Goal: Information Seeking & Learning: Learn about a topic

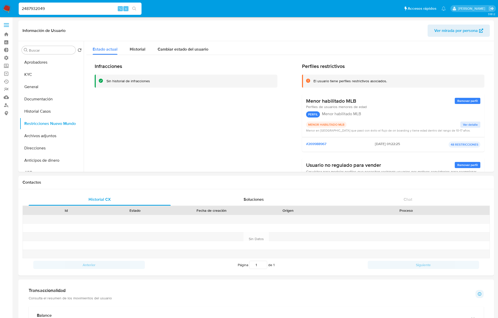
select select "10"
click at [90, 10] on input "2487932049" at bounding box center [80, 8] width 123 height 7
type input "1975133899"
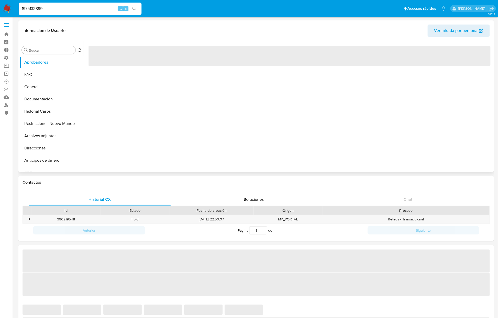
select select "10"
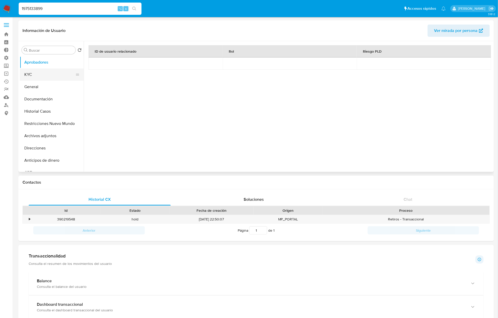
click at [33, 77] on button "KYC" at bounding box center [50, 75] width 60 height 12
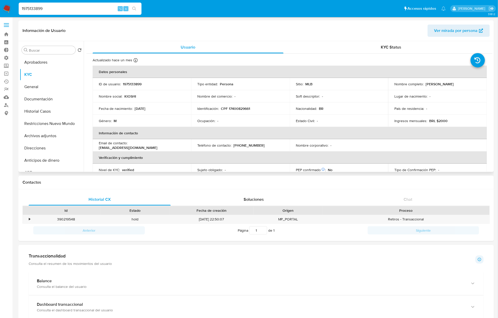
drag, startPoint x: 425, startPoint y: 85, endPoint x: 465, endPoint y: 82, distance: 39.5
click at [465, 82] on div "Nombre completo : Murilo Rodrigues Silva" at bounding box center [437, 84] width 86 height 5
drag, startPoint x: 221, startPoint y: 108, endPoint x: 262, endPoint y: 108, distance: 41.2
click at [262, 108] on div "Identificación : CPF 17400829661" at bounding box center [240, 108] width 86 height 5
copy p "CPF 17400829661"
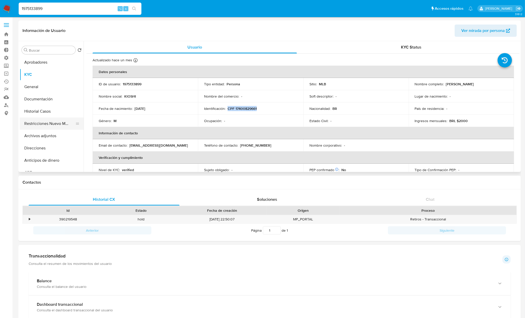
click at [45, 119] on button "Restricciones Nuevo Mundo" at bounding box center [50, 124] width 60 height 12
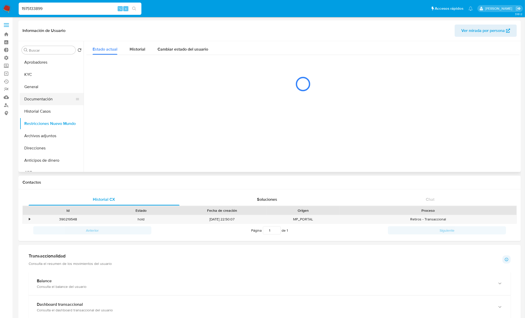
click at [47, 98] on button "Documentación" at bounding box center [50, 99] width 60 height 12
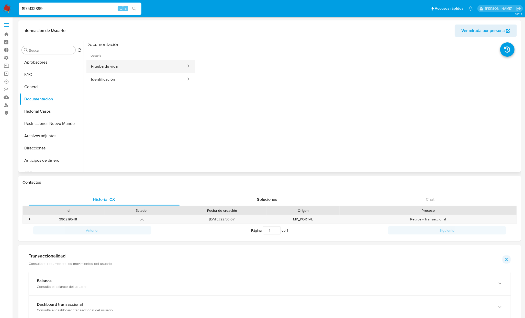
click at [146, 63] on button "Prueba de vida" at bounding box center [136, 66] width 100 height 13
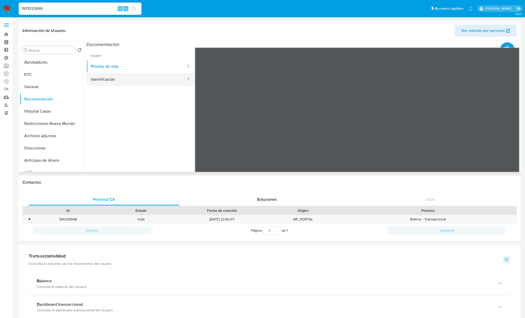
click at [123, 78] on button "Identificación" at bounding box center [136, 79] width 100 height 13
click at [498, 131] on icon at bounding box center [513, 131] width 10 height 10
click at [201, 133] on icon at bounding box center [201, 131] width 10 height 10
click at [46, 78] on button "KYC" at bounding box center [50, 75] width 60 height 12
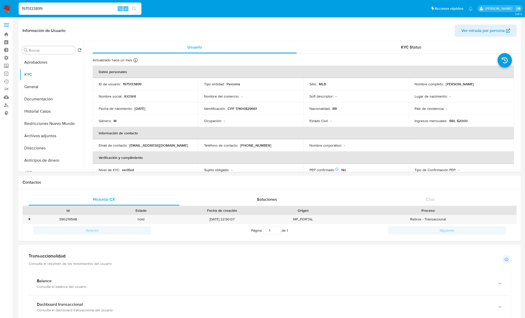
drag, startPoint x: 156, startPoint y: 108, endPoint x: 134, endPoint y: 108, distance: 21.7
click at [134, 108] on div "Fecha de nacimiento : 28/05/2010" at bounding box center [145, 108] width 93 height 5
copy div "28/05/2010"
click at [148, 115] on td "Género : M" at bounding box center [145, 121] width 105 height 12
drag, startPoint x: 158, startPoint y: 109, endPoint x: 134, endPoint y: 109, distance: 23.8
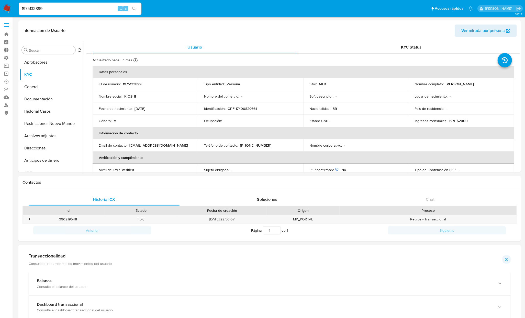
click at [134, 109] on div "Fecha de nacimiento : 28/05/2010" at bounding box center [145, 108] width 93 height 5
copy div "28/05/2010"
click at [225, 203] on div "Soluciones" at bounding box center [267, 200] width 151 height 12
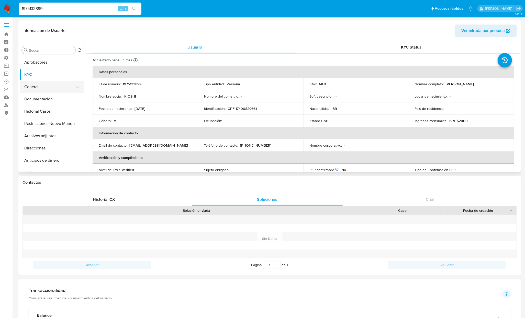
click at [36, 92] on button "General" at bounding box center [50, 87] width 60 height 12
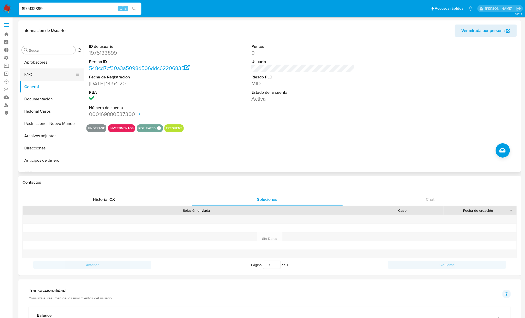
click at [34, 75] on button "KYC" at bounding box center [50, 75] width 60 height 12
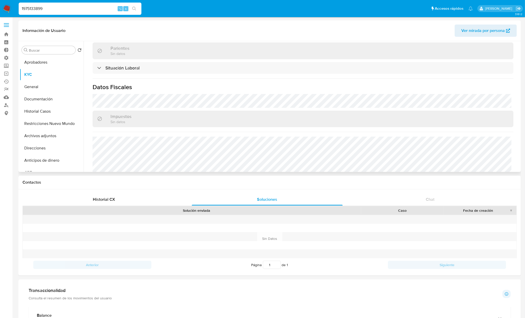
scroll to position [223, 0]
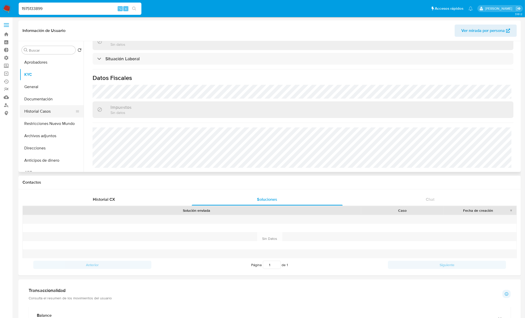
click at [41, 114] on button "Historial Casos" at bounding box center [50, 111] width 60 height 12
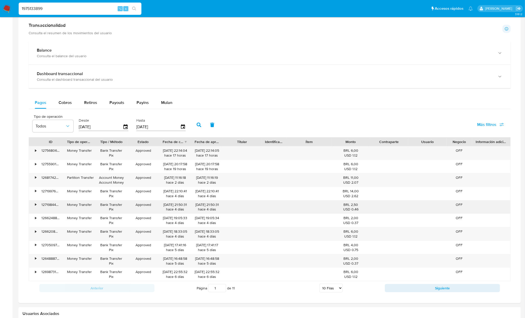
scroll to position [281, 0]
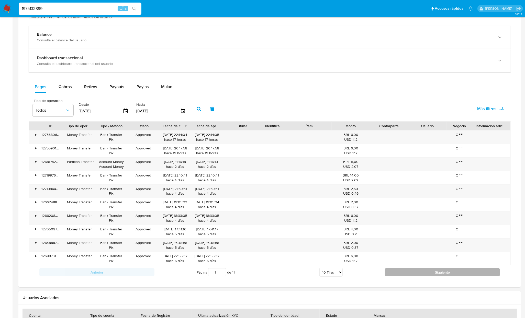
click at [467, 277] on button "Siguiente" at bounding box center [442, 273] width 115 height 8
type input "2"
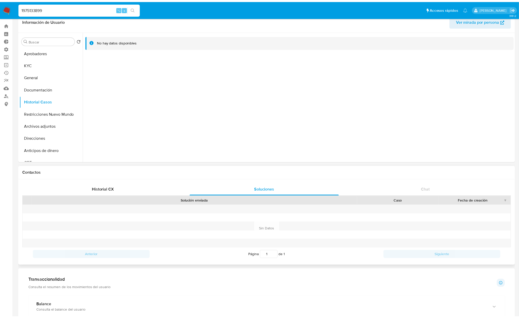
scroll to position [0, 0]
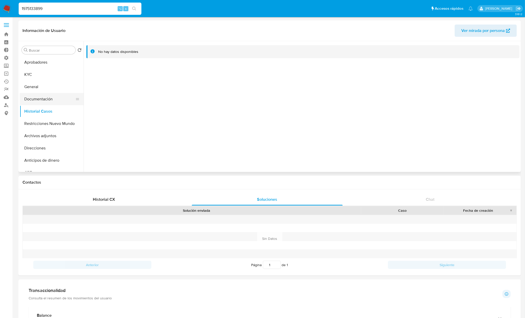
click at [42, 99] on button "Documentación" at bounding box center [50, 99] width 60 height 12
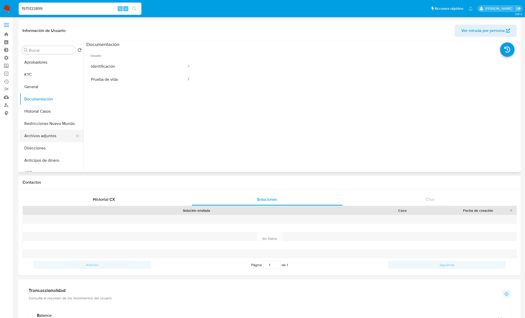
click at [48, 130] on button "Archivos adjuntos" at bounding box center [50, 136] width 60 height 12
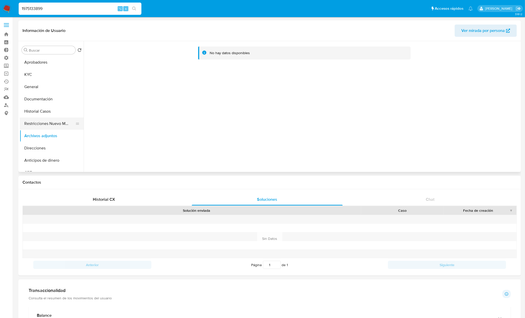
click at [53, 125] on button "Restricciones Nuevo Mundo" at bounding box center [50, 124] width 60 height 12
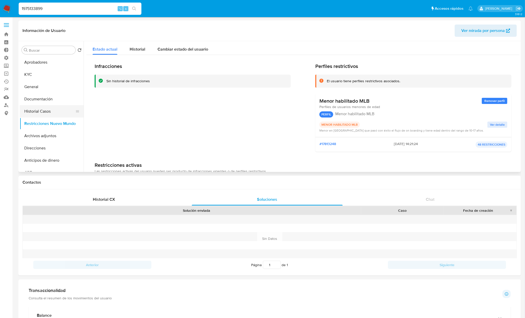
click at [46, 112] on button "Historial Casos" at bounding box center [50, 111] width 60 height 12
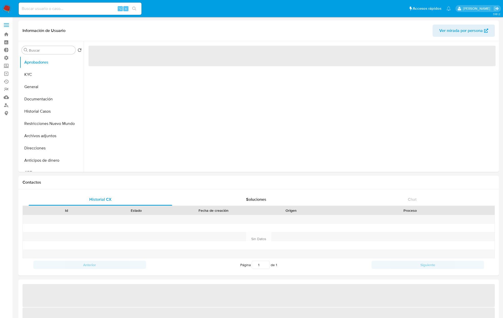
select select "10"
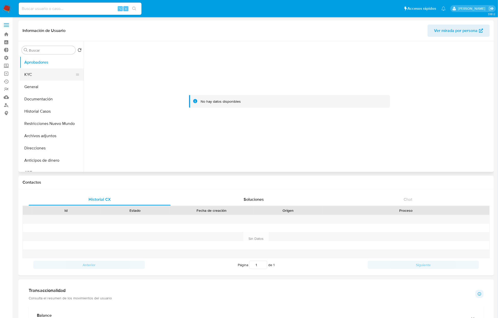
click at [37, 79] on button "KYC" at bounding box center [50, 75] width 60 height 12
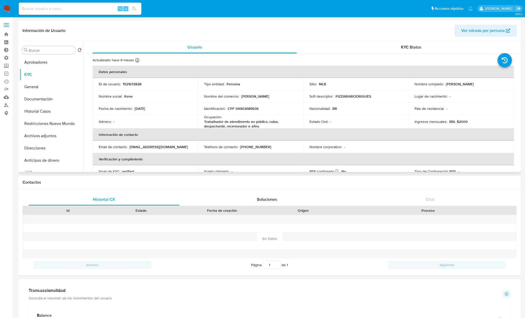
click at [251, 126] on p "Trabalhador de atendimento ao público, caixa, despachante, recenseador e afins" at bounding box center [249, 123] width 91 height 9
click at [458, 84] on p "Kene Rodrigues Ferreira" at bounding box center [460, 84] width 28 height 5
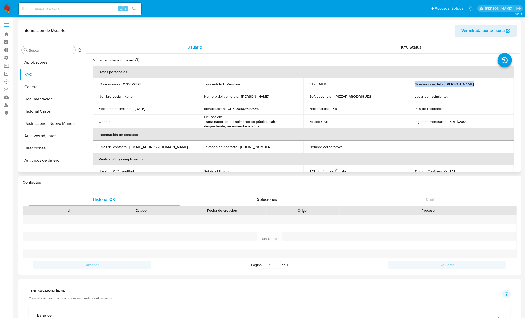
click at [458, 84] on p "Kene Rodrigues Ferreira" at bounding box center [460, 84] width 28 height 5
click at [488, 83] on div "Nombre completo : Kene Rodrigues Ferreira" at bounding box center [461, 84] width 93 height 5
drag, startPoint x: 454, startPoint y: 85, endPoint x: 446, endPoint y: 86, distance: 8.2
click at [446, 86] on div "Nombre completo : Kene Rodrigues Ferreira" at bounding box center [461, 84] width 93 height 5
drag, startPoint x: 443, startPoint y: 84, endPoint x: 505, endPoint y: 83, distance: 61.4
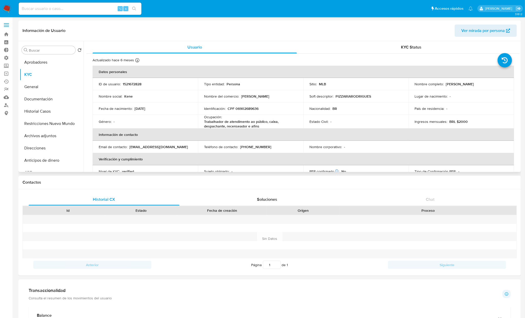
click at [503, 83] on div "Nombre completo : Kene Rodrigues Ferreira" at bounding box center [461, 84] width 93 height 5
copy div "Kene Rodrigues Ferreira"
click at [229, 109] on p "CPF 06902689636" at bounding box center [243, 108] width 31 height 5
drag, startPoint x: 262, startPoint y: 112, endPoint x: 226, endPoint y: 110, distance: 35.6
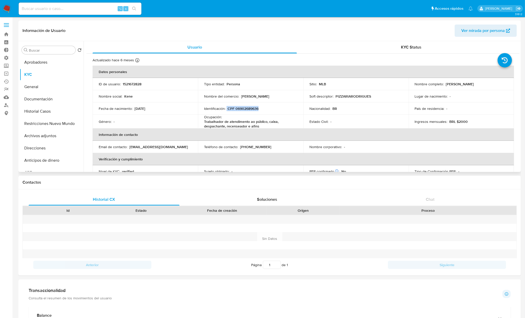
click at [226, 110] on td "Identificación : CPF 06902689636" at bounding box center [250, 109] width 105 height 12
copy div "CPF 06902689636"
drag, startPoint x: 265, startPoint y: 127, endPoint x: 204, endPoint y: 122, distance: 61.6
click at [203, 119] on td "Ocupación : Trabalhador de atendimento ao público, caixa, despachante, recensea…" at bounding box center [250, 122] width 105 height 14
copy div "Ocupación : Trabalhador de atendimento ao público, caixa, despachante, recensea…"
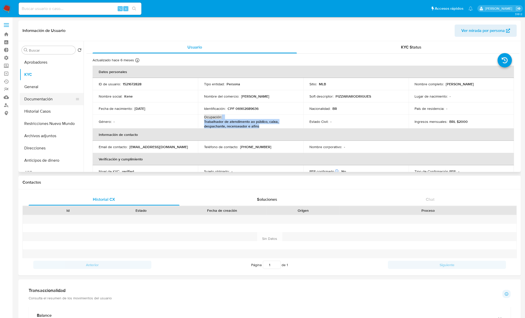
click at [37, 98] on button "Documentación" at bounding box center [50, 99] width 60 height 12
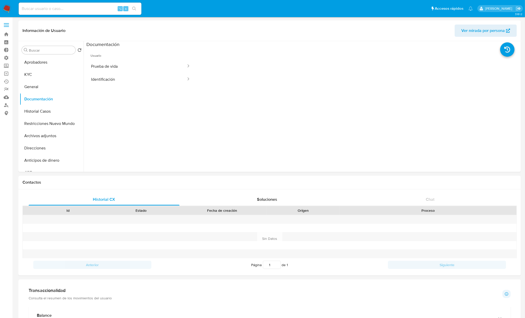
click at [122, 72] on button "Prueba de vida" at bounding box center [136, 66] width 100 height 13
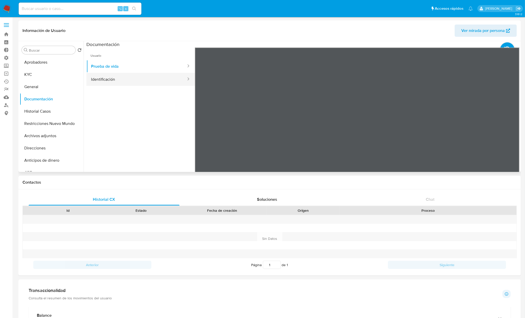
click at [127, 82] on button "Identificación" at bounding box center [136, 79] width 100 height 13
click at [48, 111] on button "Historial Casos" at bounding box center [50, 111] width 60 height 12
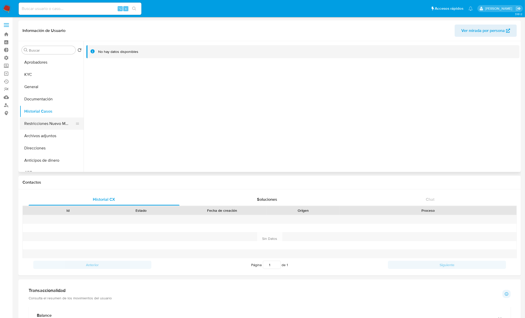
click at [39, 126] on button "Restricciones Nuevo Mundo" at bounding box center [50, 124] width 60 height 12
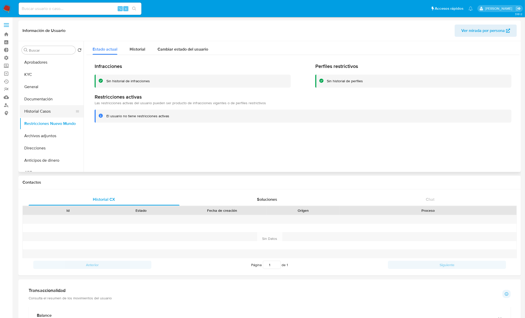
click at [46, 114] on button "Historial Casos" at bounding box center [50, 111] width 60 height 12
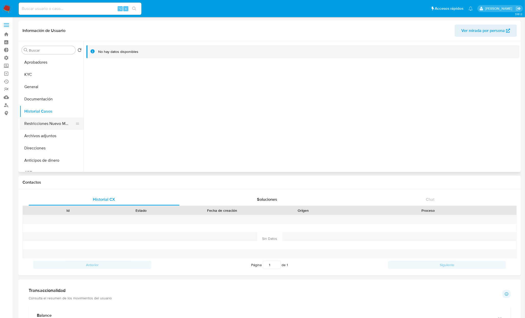
click at [47, 120] on button "Restricciones Nuevo Mundo" at bounding box center [50, 124] width 60 height 12
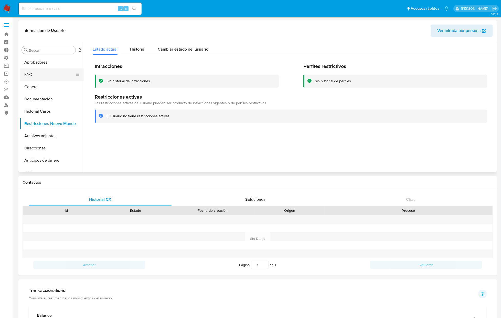
click at [35, 74] on button "KYC" at bounding box center [50, 75] width 60 height 12
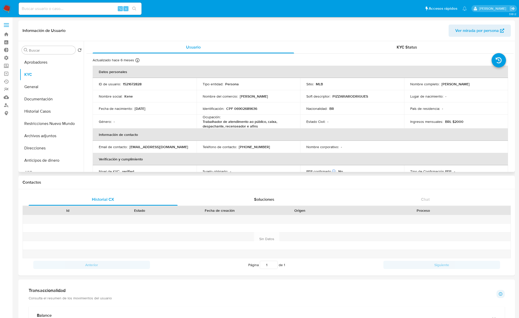
click at [363, 97] on p "PIZZARIARODRIGUES" at bounding box center [350, 96] width 36 height 5
copy p "PIZZARIARODRIGUES"
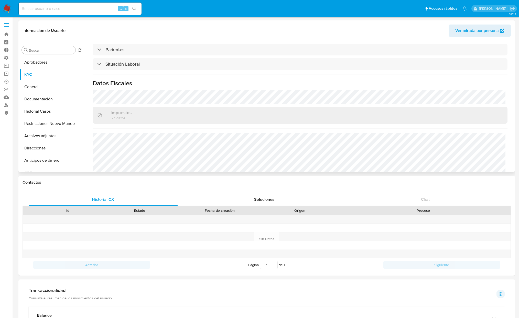
scroll to position [219, 0]
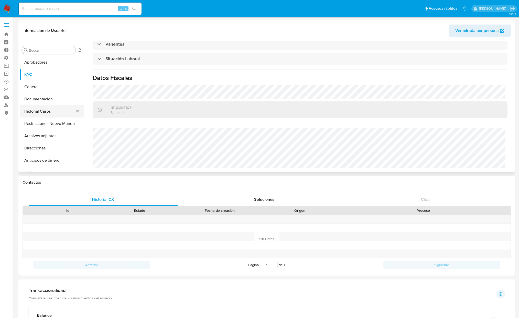
click at [40, 111] on button "Historial Casos" at bounding box center [50, 111] width 60 height 12
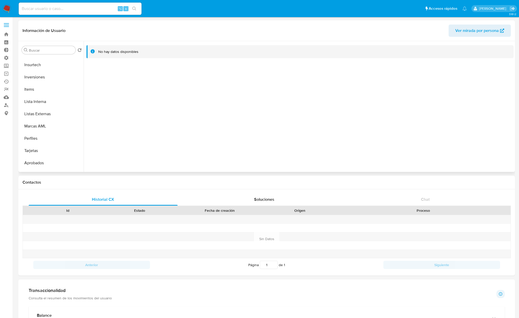
scroll to position [265, 0]
click at [44, 104] on button "Listas Externas" at bounding box center [50, 104] width 60 height 12
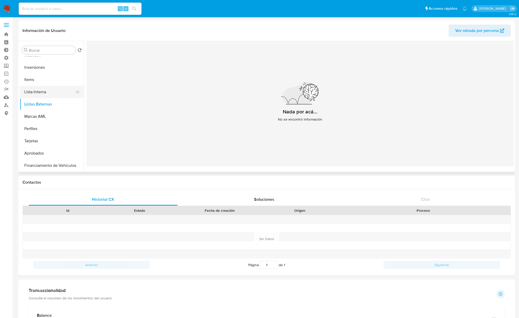
click at [50, 95] on button "Lista Interna" at bounding box center [50, 92] width 60 height 12
drag, startPoint x: 81, startPoint y: 147, endPoint x: 83, endPoint y: 139, distance: 8.5
click at [84, 136] on div "Buscar Volver al orden por defecto Aprobadores KYC General Documentación Histor…" at bounding box center [267, 106] width 494 height 131
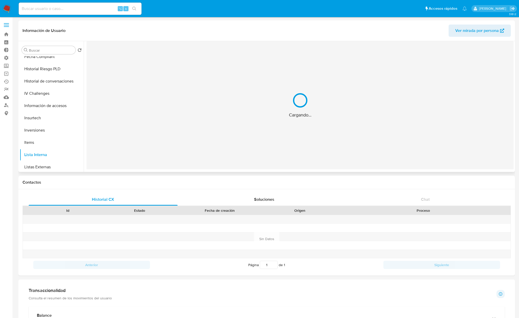
scroll to position [193, 0]
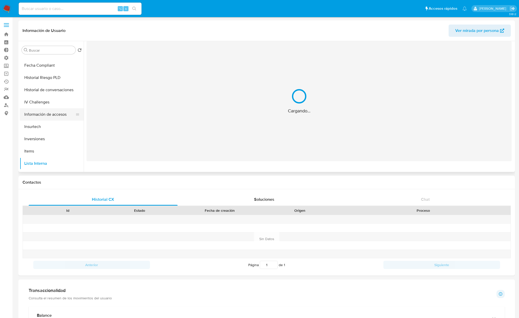
click at [51, 116] on button "Información de accesos" at bounding box center [50, 114] width 60 height 12
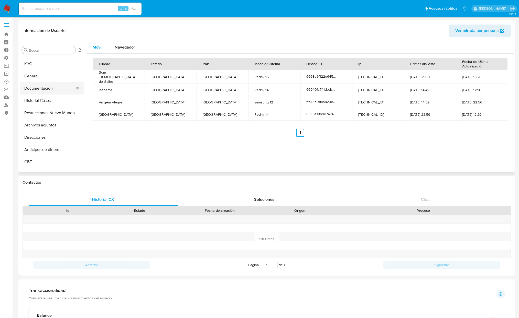
scroll to position [0, 0]
click at [43, 74] on button "KYC" at bounding box center [50, 75] width 60 height 12
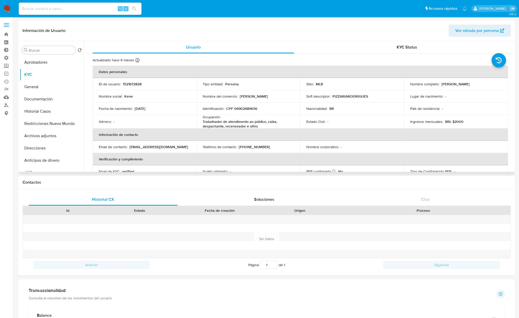
click at [254, 104] on td "Identificación : CPF 06902689636" at bounding box center [248, 109] width 104 height 12
drag, startPoint x: 273, startPoint y: 95, endPoint x: 238, endPoint y: 96, distance: 34.8
click at [238, 96] on div "Nombre del comercio : Pizzaria Rodrigues" at bounding box center [249, 96] width 92 height 5
copy div "Pizzaria Rodrigues"
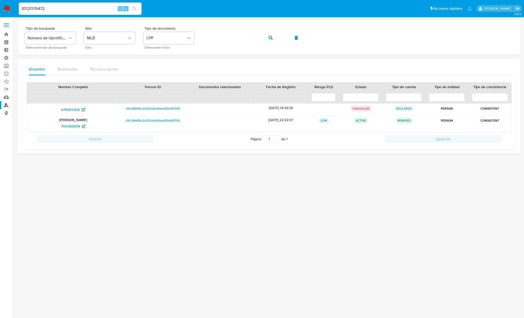
click at [91, 7] on input "81321376472" at bounding box center [80, 8] width 123 height 7
paste input "1184202489"
type input "1184202489"
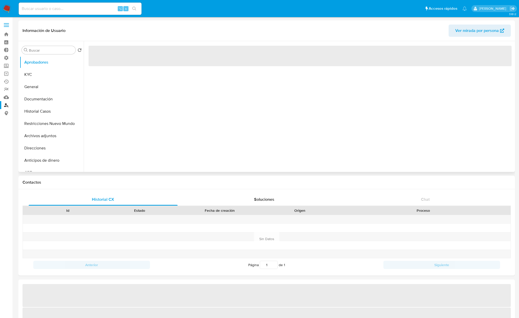
select select "10"
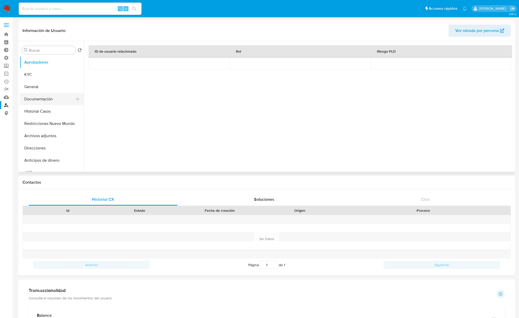
click at [44, 96] on button "Documentación" at bounding box center [50, 99] width 60 height 12
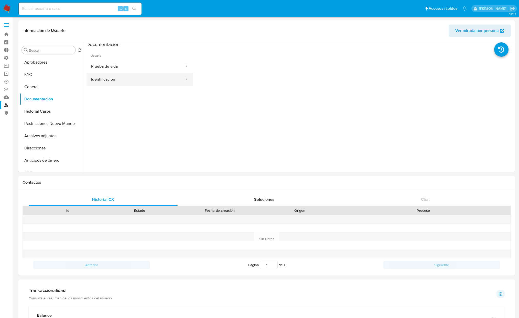
click at [120, 75] on button "Identificación" at bounding box center [135, 79] width 98 height 13
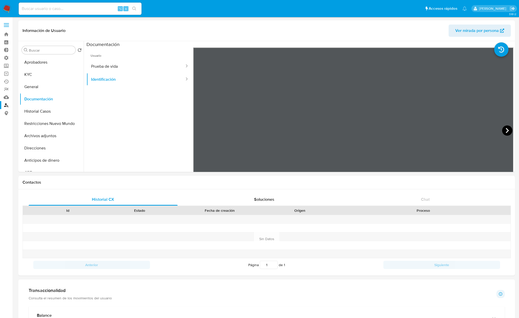
click at [502, 131] on icon at bounding box center [507, 131] width 10 height 10
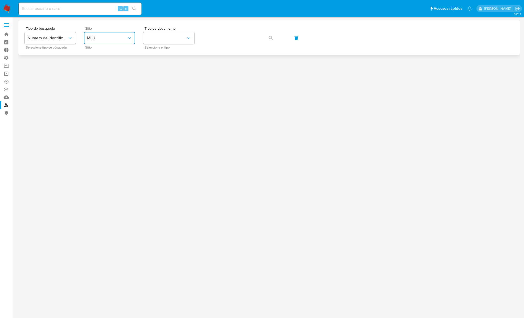
click at [116, 41] on button "MLU" at bounding box center [109, 38] width 51 height 12
click at [104, 79] on div "MLB" at bounding box center [108, 76] width 42 height 12
click at [169, 43] on button "identificationType" at bounding box center [168, 38] width 51 height 12
click at [158, 70] on div "CPF CPF" at bounding box center [167, 71] width 42 height 17
click at [270, 40] on span "button" at bounding box center [271, 37] width 4 height 11
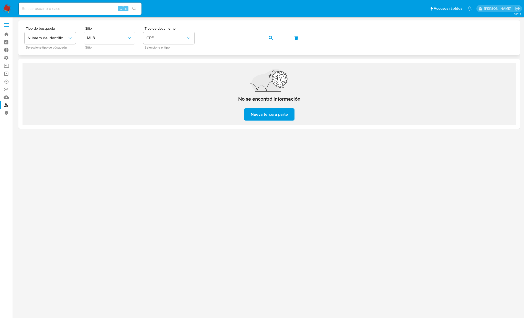
click at [259, 39] on div "Tipo de busqueda Número de identificación Seleccione tipo de búsqueda Sitio MLB…" at bounding box center [269, 38] width 489 height 22
click at [273, 37] on button "button" at bounding box center [270, 38] width 17 height 12
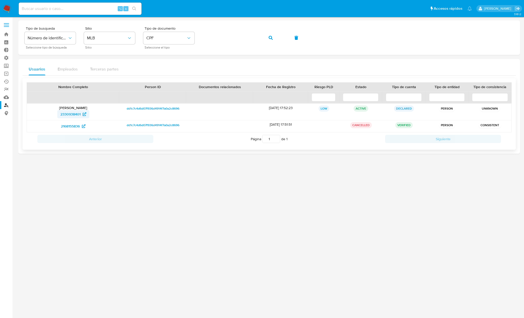
click at [71, 115] on span "2330938401" at bounding box center [70, 114] width 20 height 8
click at [77, 128] on span "2168155836" at bounding box center [70, 126] width 19 height 8
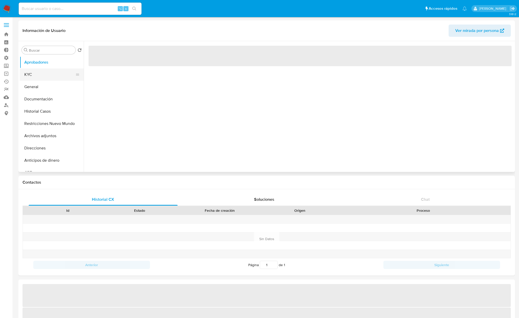
click at [50, 78] on button "KYC" at bounding box center [50, 75] width 60 height 12
select select "10"
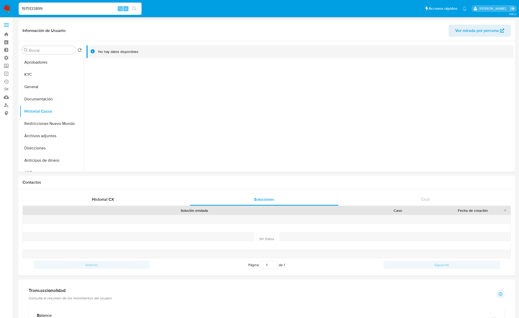
select select "10"
click at [32, 97] on button "Documentación" at bounding box center [50, 99] width 60 height 12
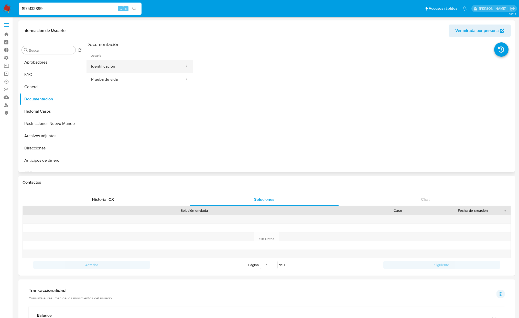
click at [139, 69] on button "Identificación" at bounding box center [135, 66] width 98 height 13
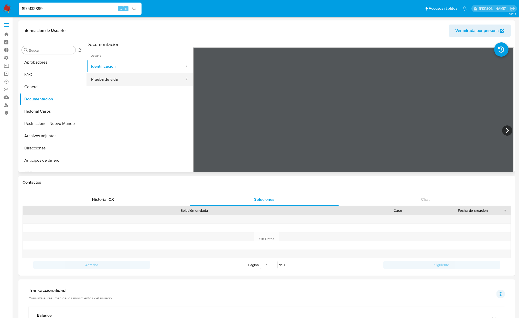
click at [142, 80] on button "Prueba de vida" at bounding box center [135, 79] width 98 height 13
click at [127, 64] on button "Identificación" at bounding box center [135, 66] width 98 height 13
click at [50, 147] on button "Direcciones" at bounding box center [50, 148] width 60 height 12
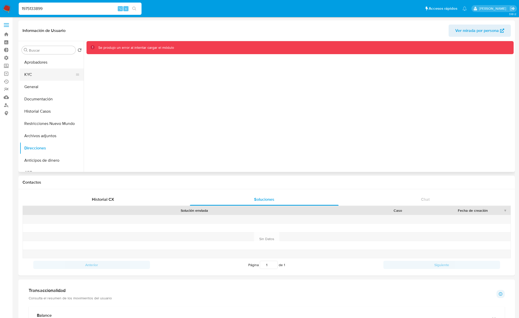
click at [42, 78] on button "KYC" at bounding box center [50, 75] width 60 height 12
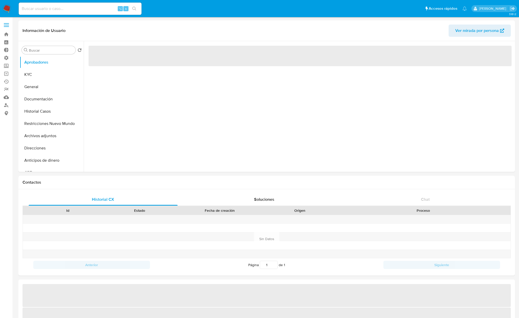
select select "10"
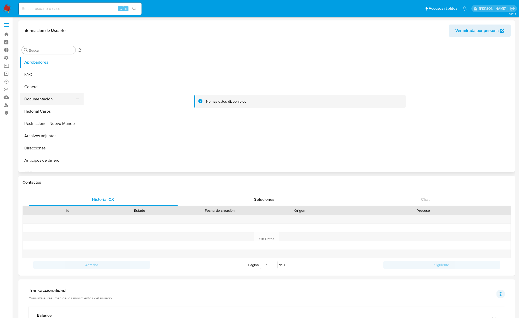
click at [36, 102] on button "Documentación" at bounding box center [50, 99] width 60 height 12
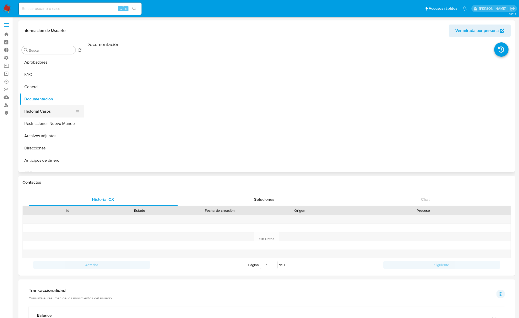
click at [43, 111] on button "Historial Casos" at bounding box center [50, 111] width 60 height 12
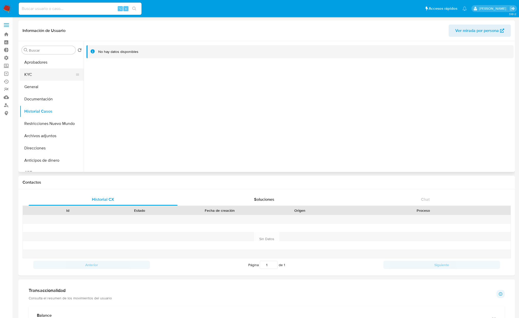
click at [37, 78] on button "KYC" at bounding box center [50, 75] width 60 height 12
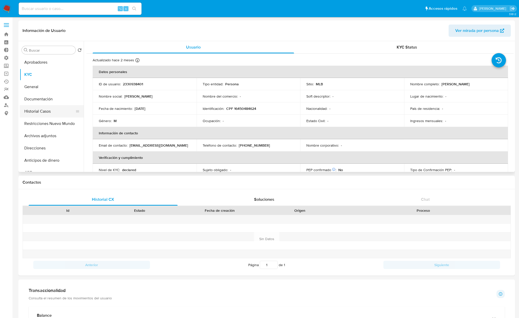
click at [49, 114] on button "Historial Casos" at bounding box center [50, 111] width 60 height 12
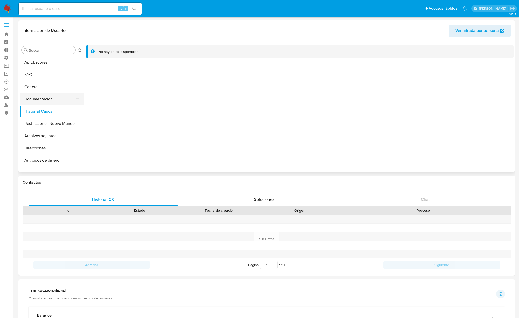
click at [45, 102] on button "Documentación" at bounding box center [50, 99] width 60 height 12
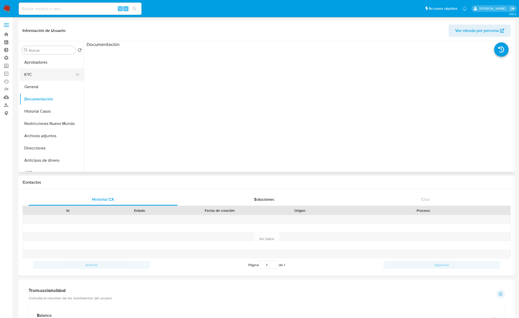
click at [42, 77] on button "KYC" at bounding box center [50, 75] width 60 height 12
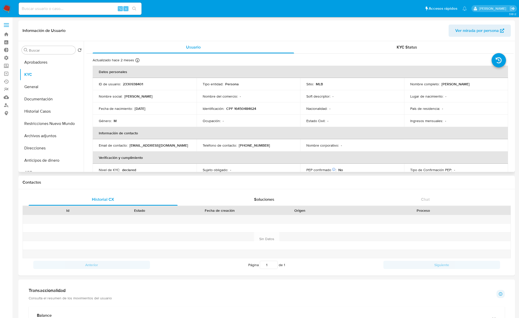
click at [490, 34] on span "Ver mirada por persona" at bounding box center [476, 31] width 43 height 12
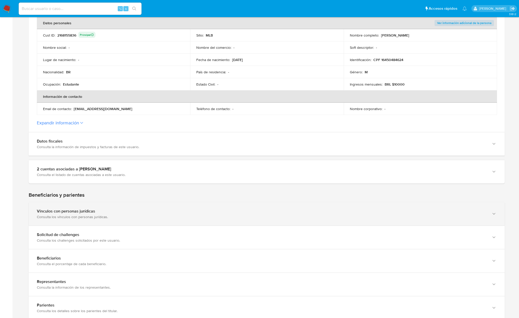
scroll to position [104, 0]
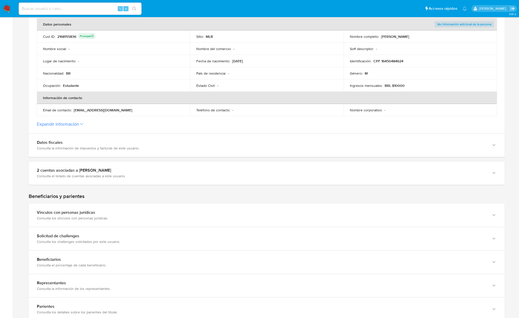
click at [261, 77] on td "País de residencia : -" at bounding box center [266, 73] width 153 height 12
drag, startPoint x: 254, startPoint y: 61, endPoint x: 244, endPoint y: 67, distance: 11.9
click at [231, 63] on div "Fecha de nacimiento : 22/03/2008" at bounding box center [266, 61] width 141 height 5
click at [81, 126] on label "Expandir información" at bounding box center [266, 125] width 459 height 6
click at [79, 126] on button "Expandir información" at bounding box center [58, 125] width 42 height 6
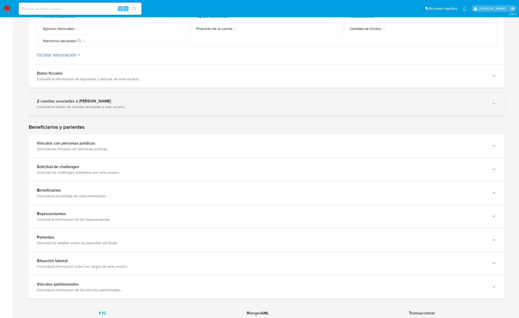
click at [87, 115] on div "2 cuentas asociadas a Gabriel Gomes Teixeira Consulta el listado de cuentas aso…" at bounding box center [267, 104] width 476 height 24
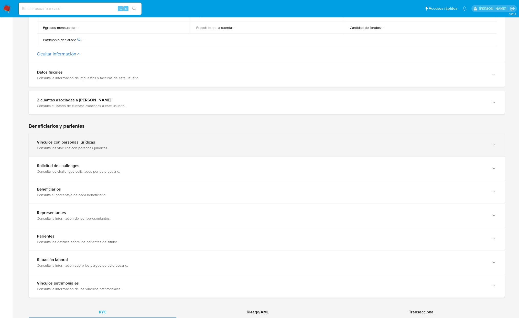
click at [110, 147] on div "Consulta los vínculos con personas jurídicas." at bounding box center [261, 148] width 449 height 5
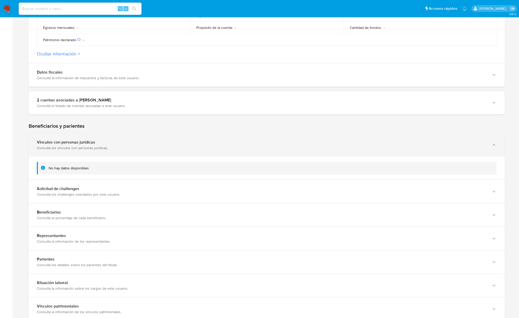
click at [110, 147] on div "Consulta los vínculos con personas jurídicas." at bounding box center [261, 148] width 449 height 5
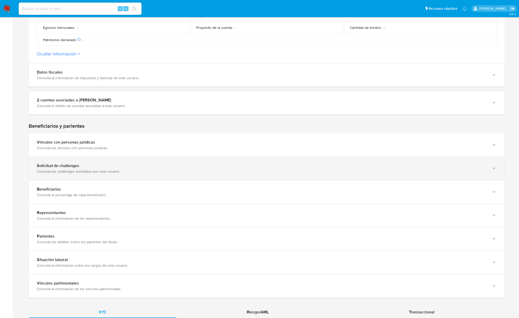
click at [101, 172] on div "Consulta los challenges solicitados por este usuario." at bounding box center [261, 171] width 449 height 5
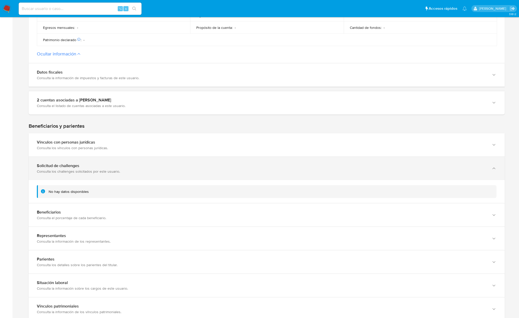
click at [101, 172] on div "Consulta los challenges solicitados por este usuario." at bounding box center [261, 171] width 449 height 5
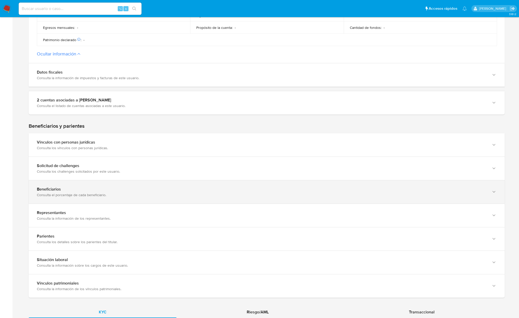
click at [91, 194] on div "Consulta el porcentaje de cada beneficiario." at bounding box center [261, 195] width 449 height 5
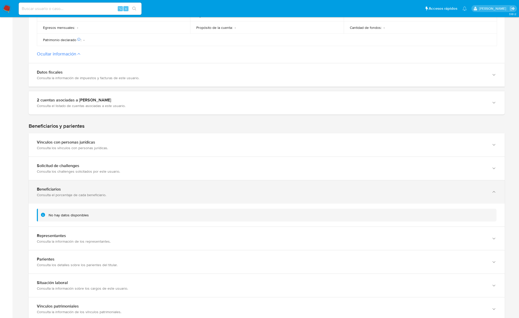
click at [91, 194] on div "Consulta el porcentaje de cada beneficiario." at bounding box center [261, 195] width 449 height 5
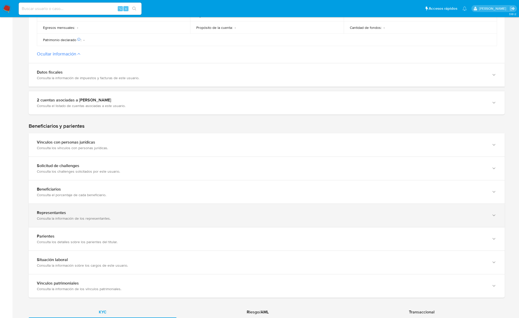
click at [80, 223] on div "Representantes Consulta la información de los representantes." at bounding box center [267, 215] width 476 height 23
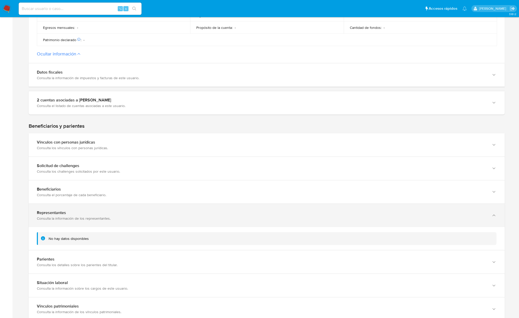
click at [80, 223] on div "Representantes Consulta la información de los representantes." at bounding box center [267, 215] width 476 height 23
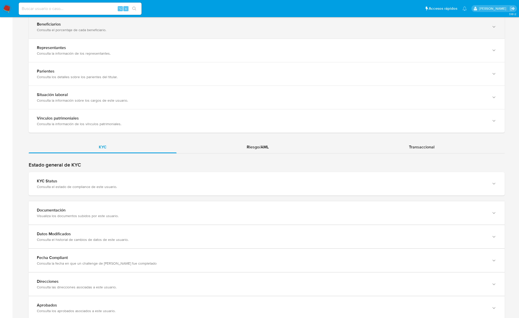
scroll to position [455, 0]
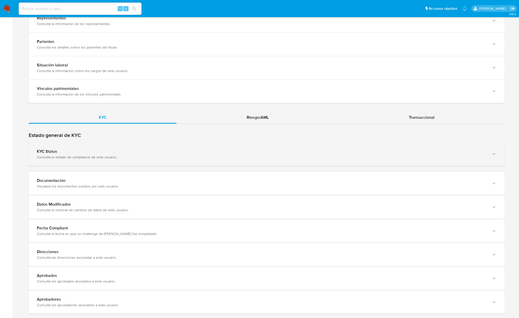
click at [83, 154] on div "KYC Status" at bounding box center [261, 151] width 449 height 5
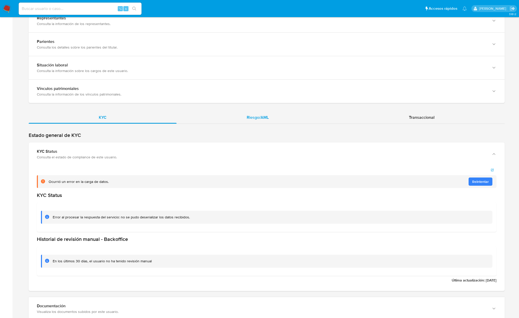
click at [269, 121] on div "Riesgo/AML" at bounding box center [257, 118] width 162 height 12
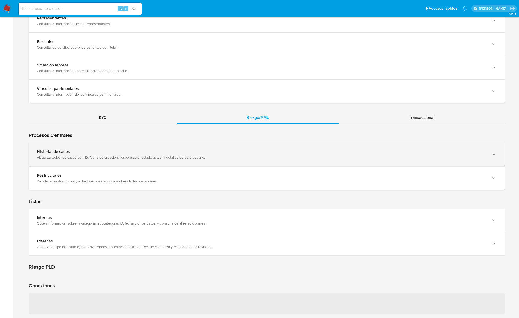
click at [170, 152] on div "Historial de casos" at bounding box center [261, 151] width 449 height 5
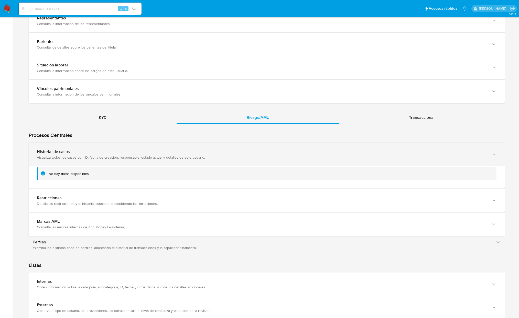
click at [168, 163] on div "Historial de casos Visualiza todos los casos con ID, fecha de creación, respons…" at bounding box center [267, 154] width 476 height 23
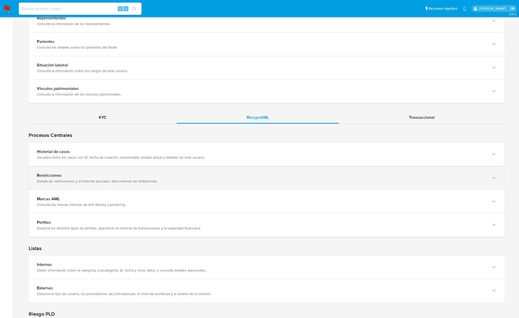
click at [120, 185] on div "Restricciones Detalla las restricciones y el historial asociado, describiendo l…" at bounding box center [267, 178] width 476 height 23
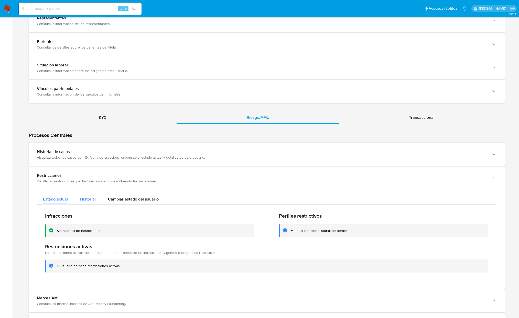
click at [87, 204] on div "Historial" at bounding box center [88, 198] width 16 height 14
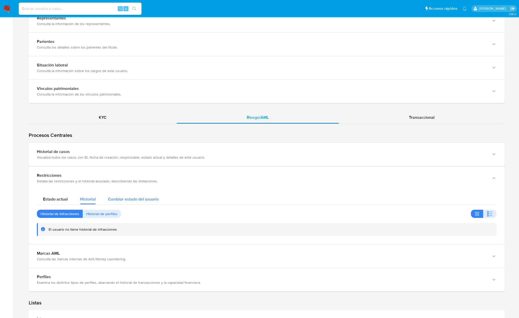
click at [147, 204] on div "Cambiar estado del usuario" at bounding box center [133, 198] width 51 height 14
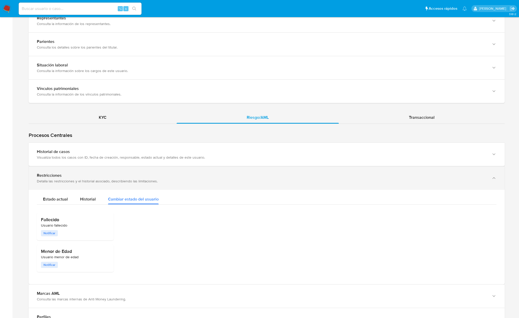
click at [40, 180] on div "Detalla las restricciones y el historial asociado, describiendo las limitacione…" at bounding box center [261, 181] width 449 height 5
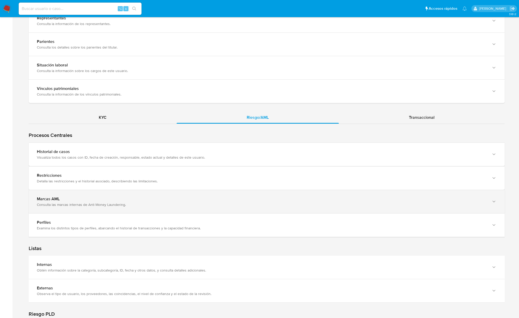
click at [79, 200] on div "Marcas AML" at bounding box center [261, 199] width 449 height 5
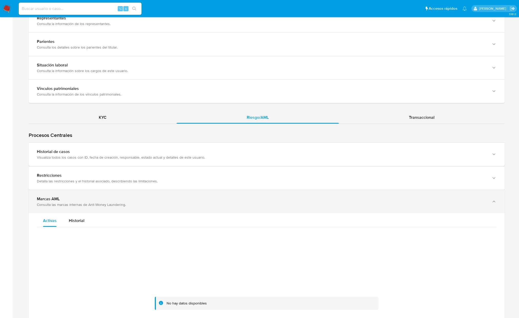
click at [79, 200] on div "Marcas AML" at bounding box center [261, 199] width 449 height 5
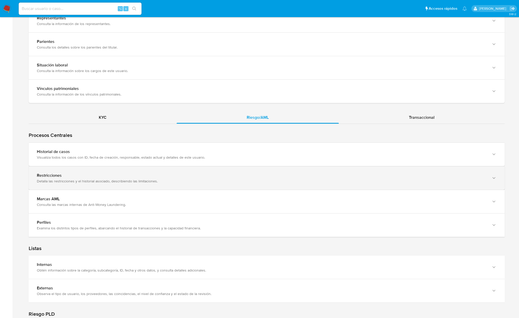
click at [80, 178] on div "Restricciones" at bounding box center [261, 175] width 449 height 5
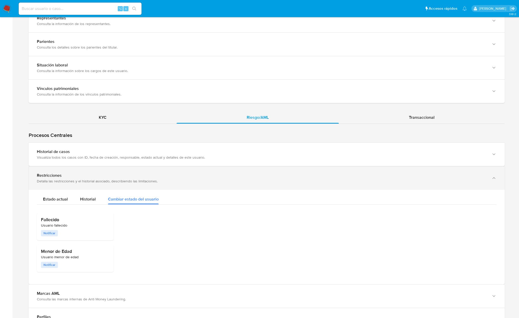
click at [82, 176] on div "Restricciones" at bounding box center [261, 175] width 449 height 5
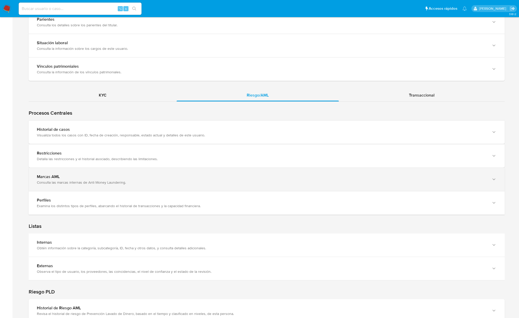
scroll to position [478, 0]
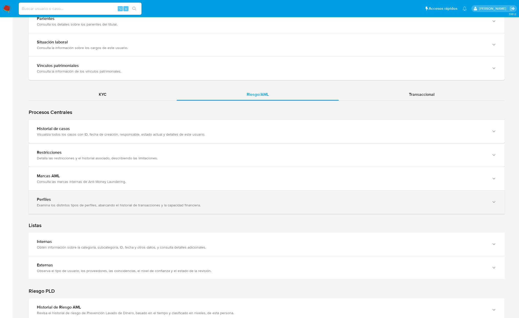
click at [96, 202] on div "Perfiles" at bounding box center [261, 199] width 449 height 5
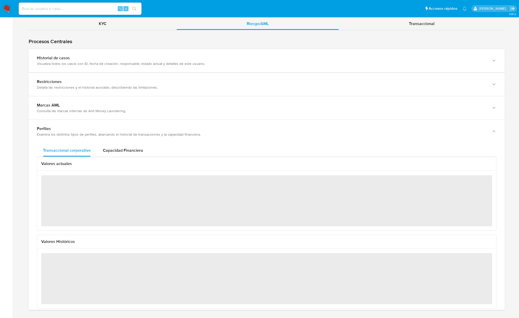
scroll to position [555, 0]
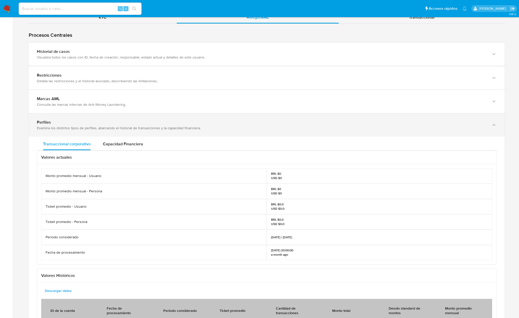
click at [87, 128] on div "Examina los distintos tipos de perfiles, abarcando el historial de transaccione…" at bounding box center [261, 128] width 449 height 5
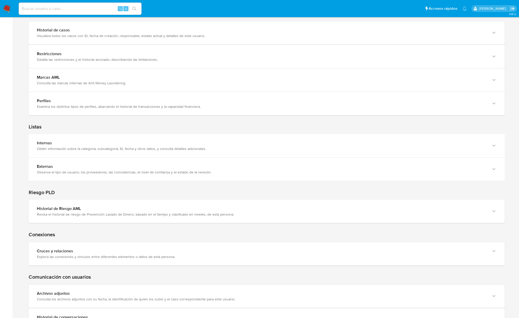
scroll to position [577, 0]
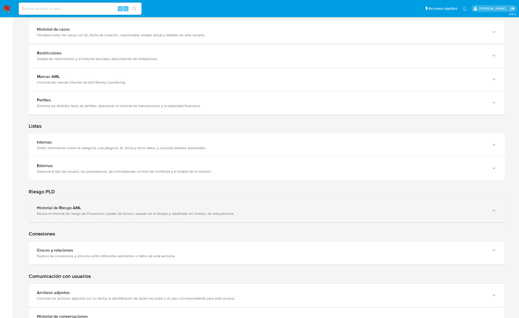
click at [104, 216] on div "Revisa el historial de riesgo de Prevención Lavado de Dinero, basado en el tiem…" at bounding box center [261, 214] width 449 height 5
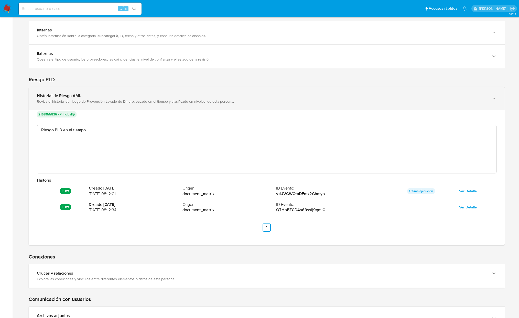
scroll to position [692, 0]
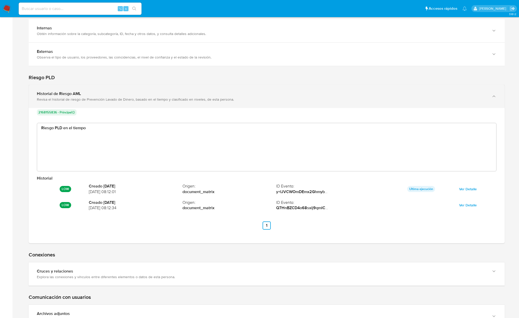
click at [114, 101] on div "Revisa el historial de riesgo de Prevención Lavado de Dinero, basado en el tiem…" at bounding box center [261, 99] width 449 height 5
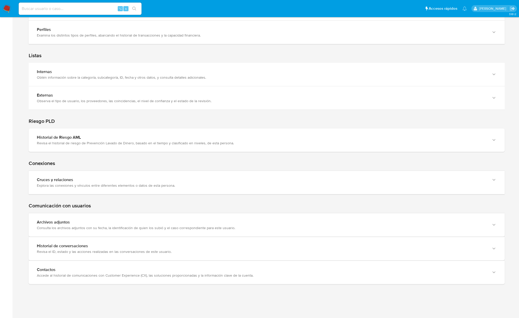
scroll to position [651, 0]
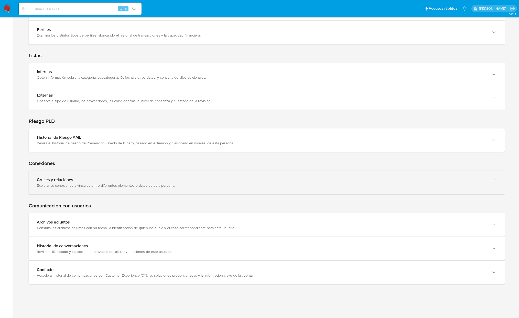
click at [137, 183] on div "Explora las conexiones y vínculos entre diferentes elementos o datos de esta pe…" at bounding box center [261, 185] width 449 height 5
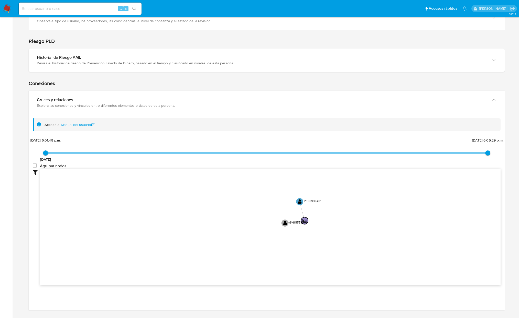
scroll to position [732, 0]
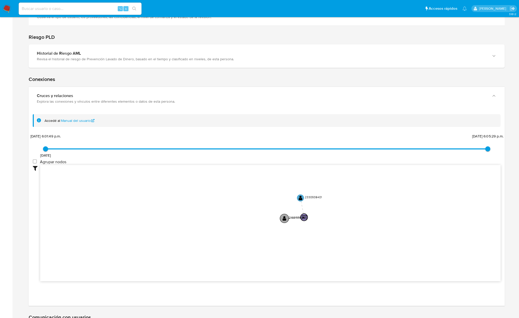
click at [282, 220] on circle at bounding box center [284, 218] width 9 height 9
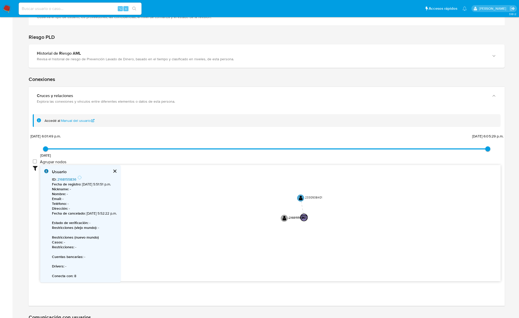
click at [70, 181] on link "2168155836" at bounding box center [66, 179] width 19 height 5
click at [315, 198] on text "2330938401" at bounding box center [313, 197] width 17 height 4
click at [297, 199] on circle at bounding box center [300, 198] width 9 height 9
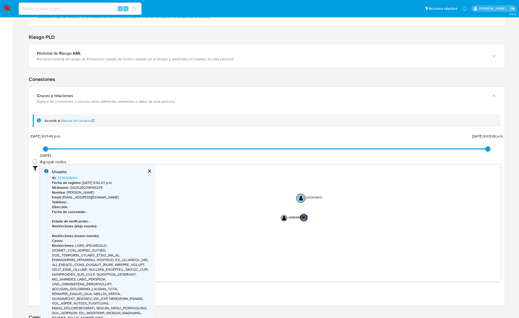
click at [300, 200] on text "" at bounding box center [301, 198] width 4 height 5
click at [69, 180] on link "2330938401" at bounding box center [67, 177] width 20 height 5
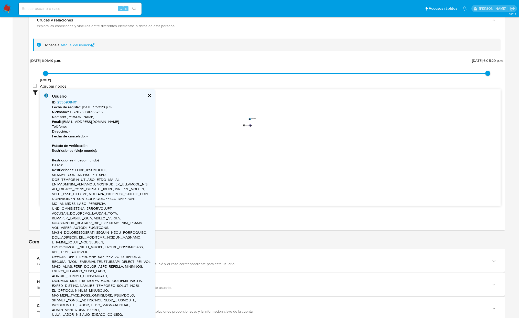
scroll to position [847, 0]
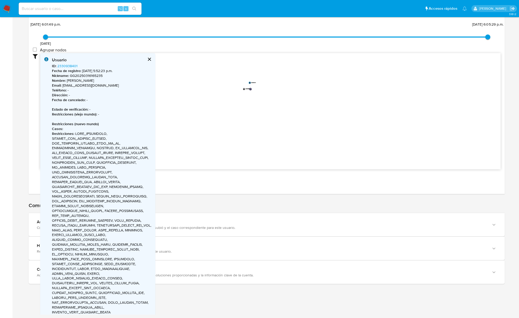
click at [147, 57] on button "cerrar" at bounding box center [149, 59] width 12 height 12
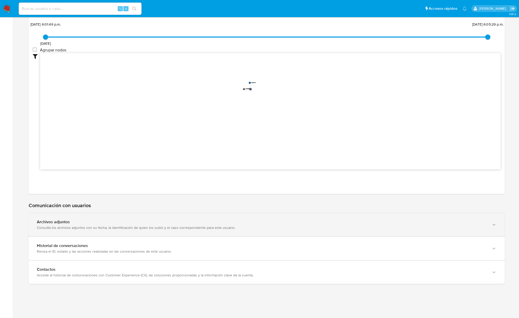
click at [102, 228] on div "Consulta los archivos adjuntos con su fecha, la identificación de quien los sub…" at bounding box center [261, 228] width 449 height 5
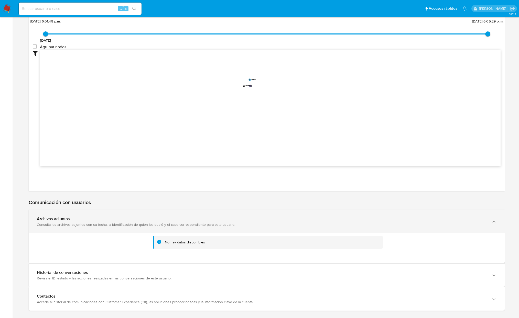
click at [102, 227] on div "Consulta los archivos adjuntos con su fecha, la identificación de quien los sub…" at bounding box center [261, 225] width 449 height 5
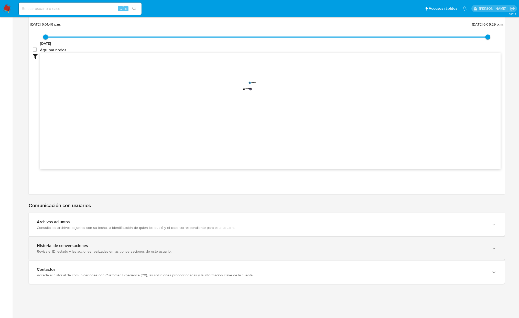
click at [89, 255] on div "Historial de conversaciones Revisa el ID, estado y las acciones realizadas en l…" at bounding box center [267, 248] width 476 height 23
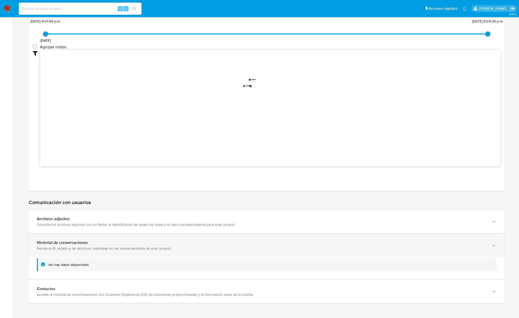
click at [89, 255] on div "Historial de conversaciones Revisa el ID, estado y las acciones realizadas en l…" at bounding box center [267, 245] width 476 height 23
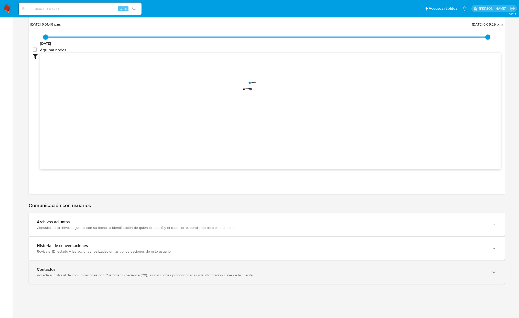
click at [83, 278] on div "Contactos Accede al historial de comunicaciones con Customer Experience (CX), l…" at bounding box center [267, 272] width 476 height 23
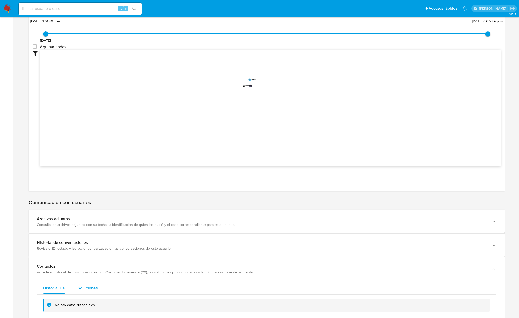
click at [91, 289] on span "Soluciones" at bounding box center [88, 288] width 20 height 6
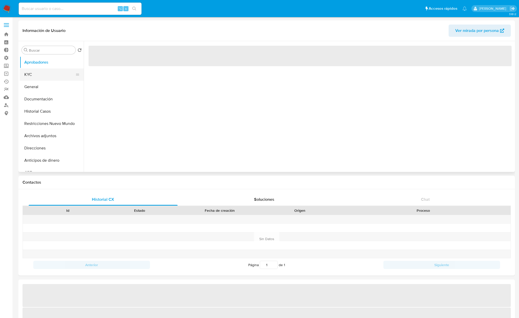
click at [21, 73] on button "KYC" at bounding box center [50, 75] width 60 height 12
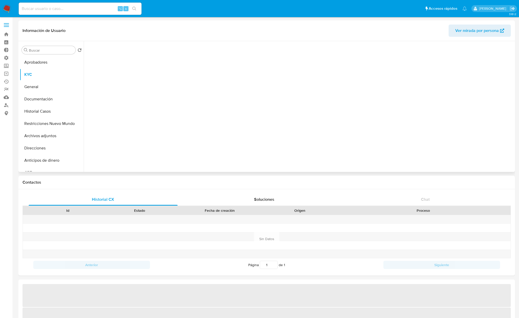
select select "10"
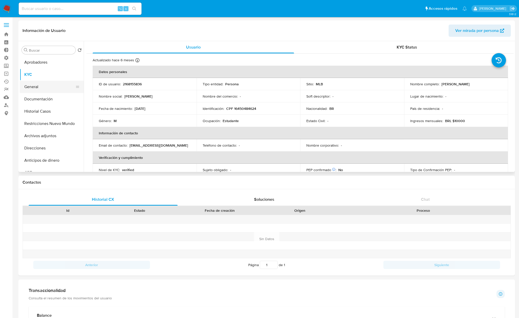
click at [31, 87] on button "General" at bounding box center [50, 87] width 60 height 12
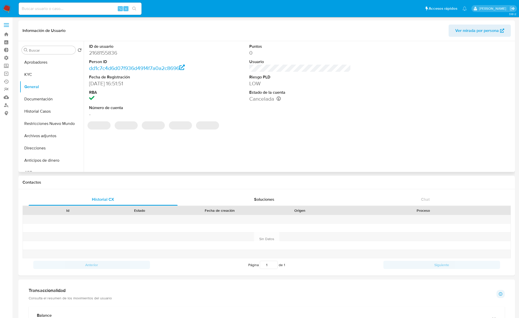
click at [101, 50] on dd "2168155836" at bounding box center [140, 52] width 102 height 7
copy dd "2168155836"
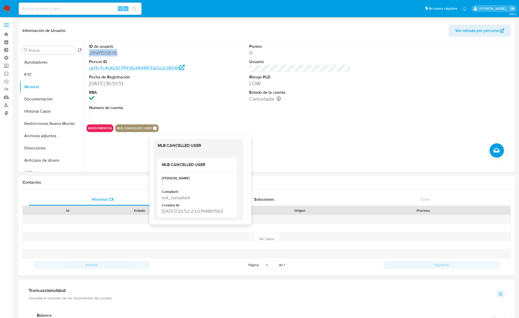
scroll to position [11, 0]
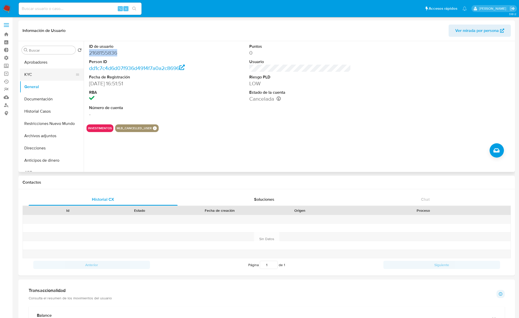
click at [37, 70] on button "KYC" at bounding box center [50, 75] width 60 height 12
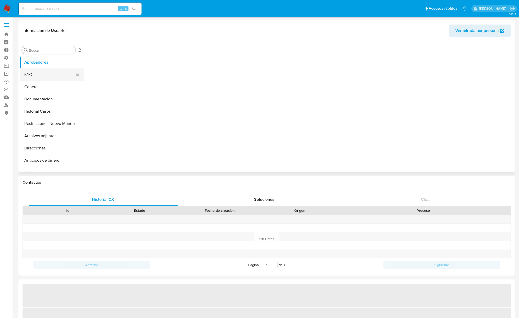
select select "10"
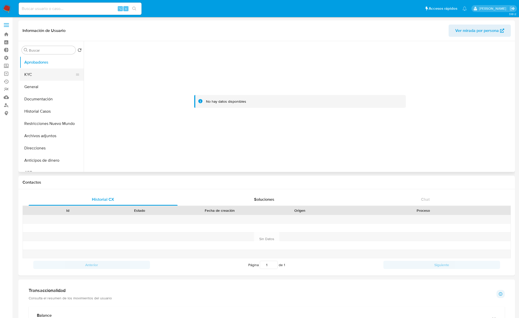
click at [39, 75] on button "KYC" at bounding box center [50, 75] width 60 height 12
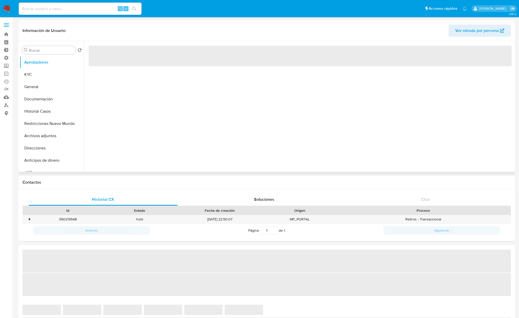
select select "10"
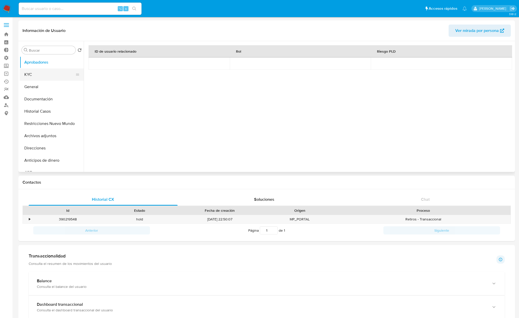
click at [43, 76] on button "KYC" at bounding box center [50, 75] width 60 height 12
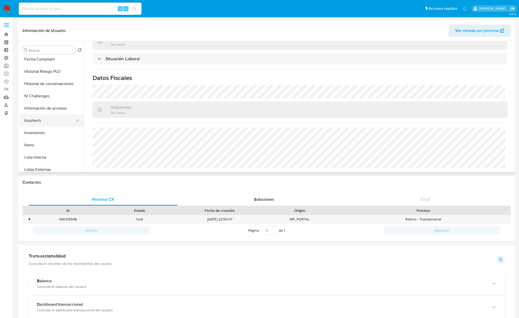
scroll to position [200, 0]
click at [55, 113] on button "Información de accesos" at bounding box center [50, 108] width 60 height 12
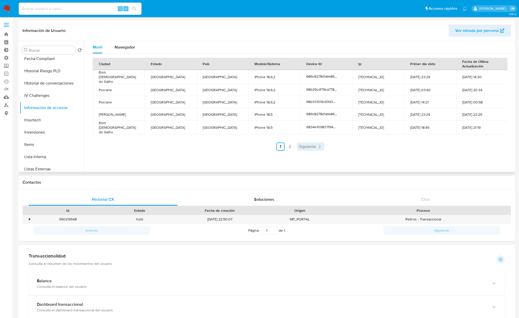
click at [302, 145] on span "Siguiente" at bounding box center [307, 147] width 17 height 4
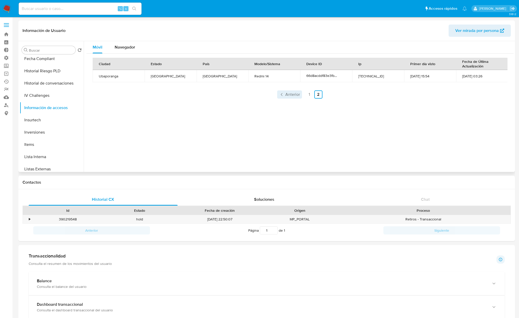
click at [293, 96] on span "Anterior" at bounding box center [292, 95] width 15 height 4
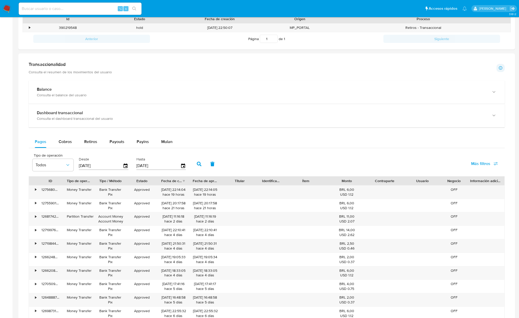
scroll to position [193, 0]
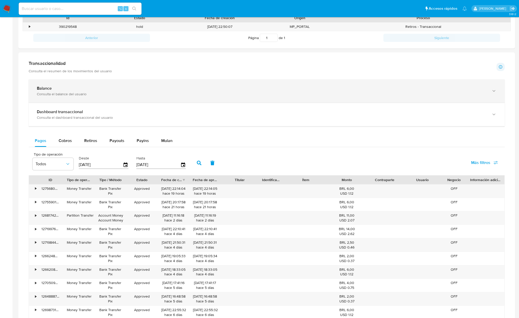
click at [76, 88] on div "Balance" at bounding box center [261, 88] width 449 height 5
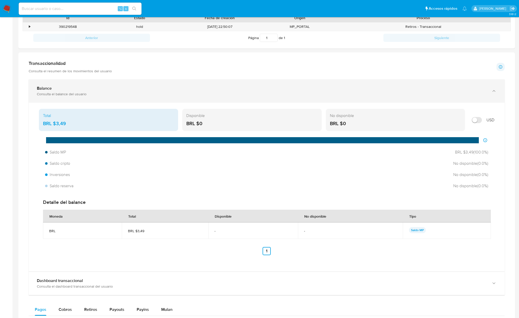
click at [78, 90] on div "Balance" at bounding box center [261, 88] width 449 height 5
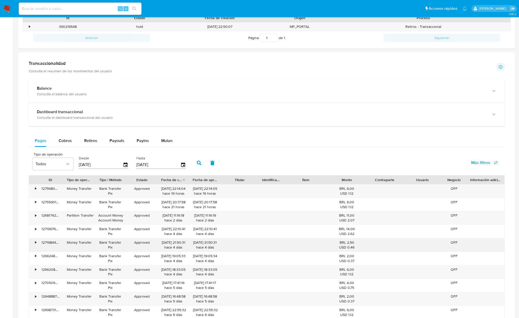
scroll to position [225, 0]
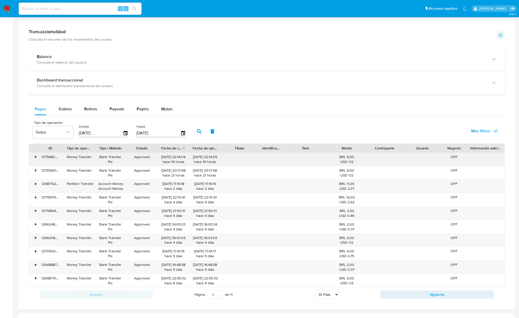
click at [33, 161] on div "•" at bounding box center [33, 159] width 9 height 13
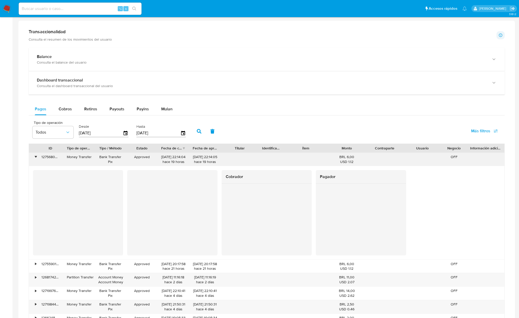
click at [33, 161] on div "•" at bounding box center [33, 159] width 9 height 13
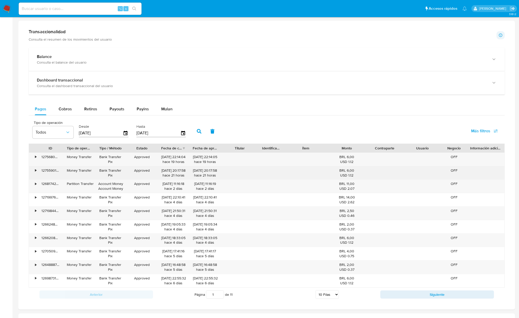
click at [34, 171] on div "•" at bounding box center [33, 173] width 9 height 13
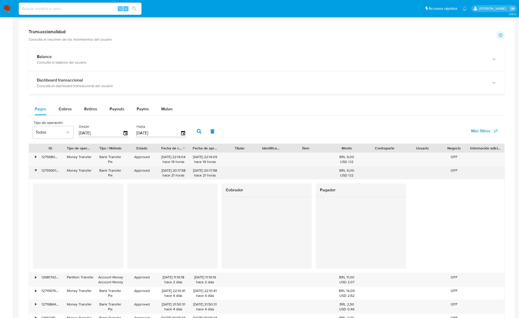
click at [36, 173] on div "•" at bounding box center [35, 170] width 1 height 5
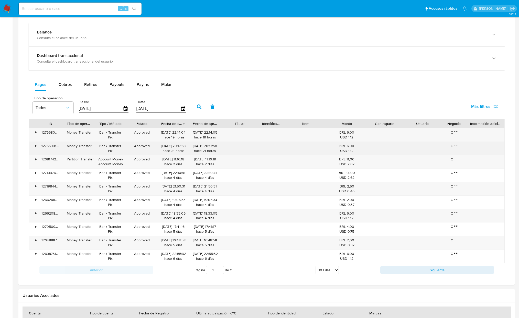
scroll to position [250, 0]
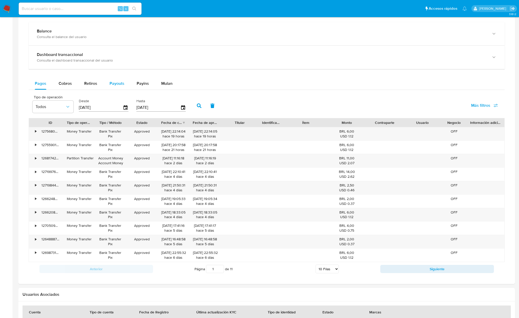
click at [122, 84] on span "Payouts" at bounding box center [116, 84] width 15 height 6
select select "10"
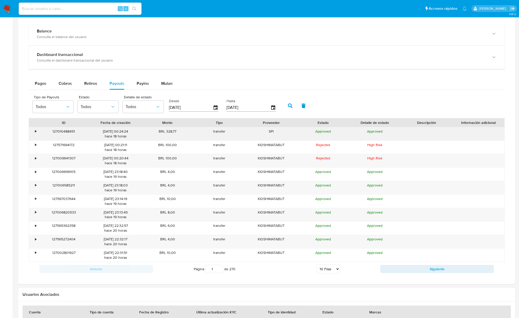
click at [35, 134] on div "•" at bounding box center [35, 131] width 1 height 5
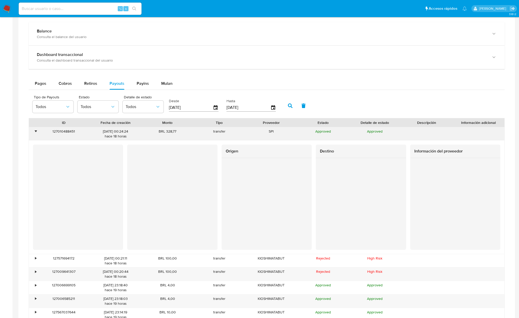
click at [35, 134] on div "•" at bounding box center [35, 131] width 1 height 5
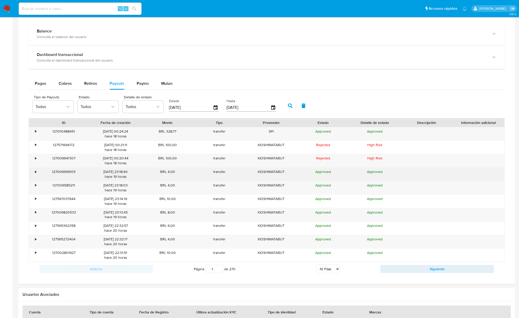
click at [36, 172] on div "•" at bounding box center [35, 172] width 1 height 5
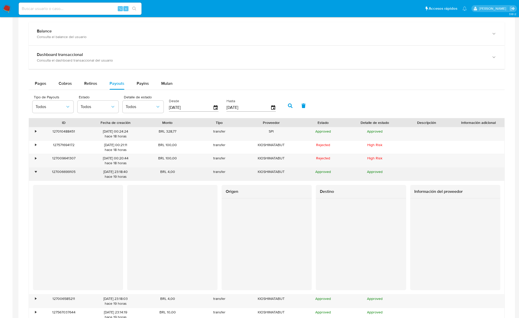
click at [36, 172] on div "•" at bounding box center [35, 172] width 1 height 5
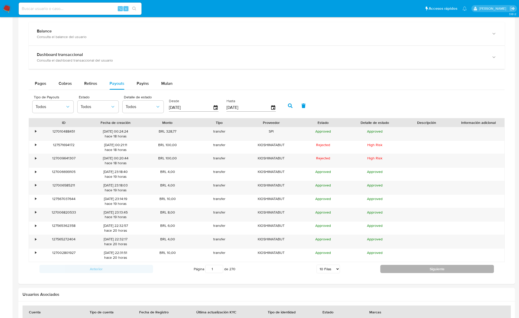
click at [423, 271] on button "Siguiente" at bounding box center [437, 269] width 114 height 8
click at [422, 271] on button "Siguiente" at bounding box center [437, 269] width 114 height 8
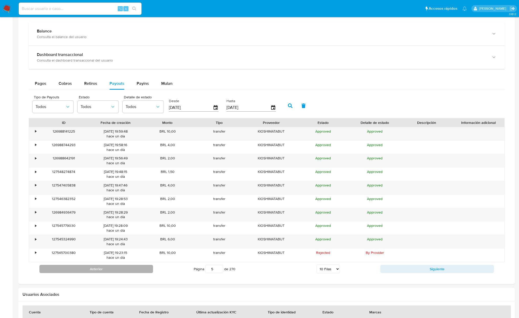
click at [95, 273] on button "Anterior" at bounding box center [96, 269] width 114 height 8
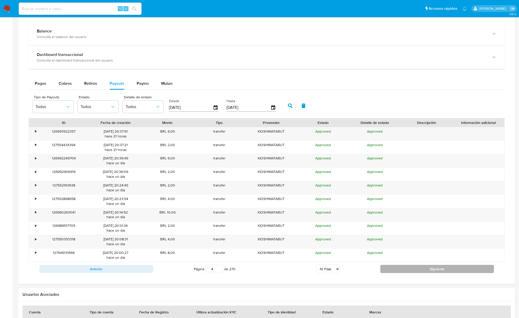
click at [407, 273] on button "Siguiente" at bounding box center [437, 269] width 114 height 8
type input "8"
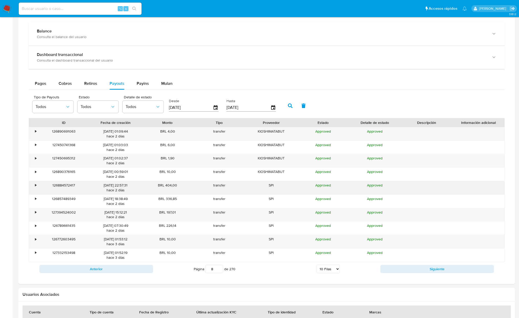
click at [35, 186] on div "•" at bounding box center [35, 185] width 1 height 5
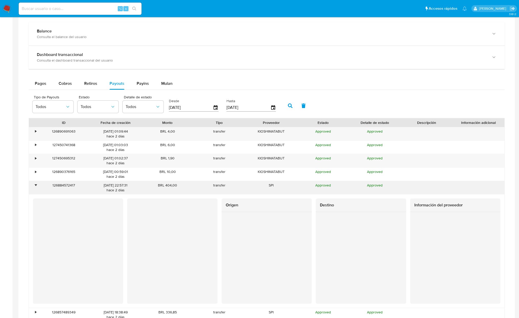
click at [35, 186] on div "•" at bounding box center [35, 185] width 1 height 5
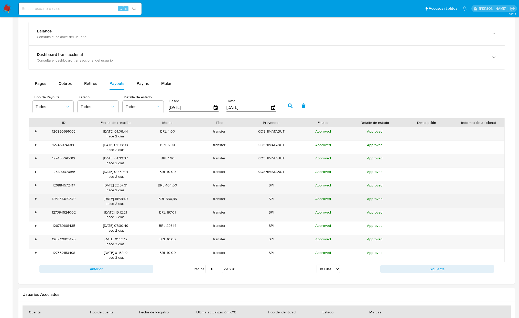
click at [34, 199] on div "•" at bounding box center [33, 201] width 9 height 13
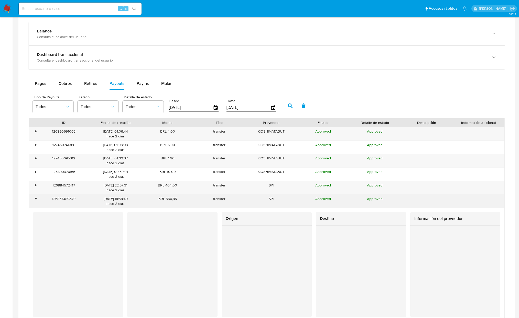
click at [34, 199] on div "•" at bounding box center [33, 201] width 9 height 13
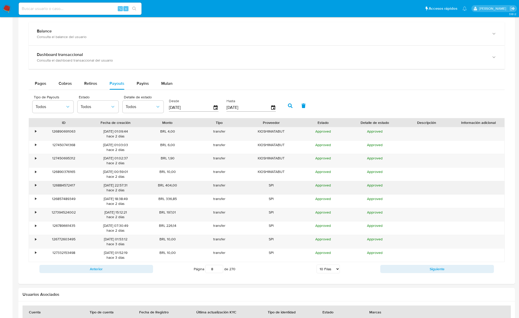
click at [36, 184] on div "•" at bounding box center [35, 185] width 1 height 5
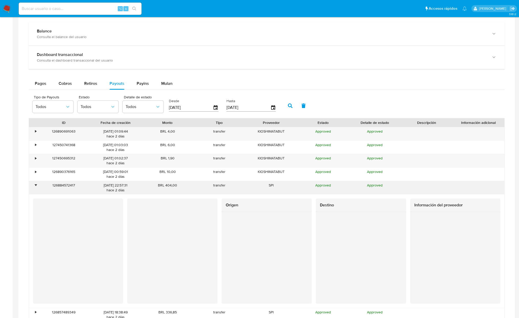
click at [35, 187] on div "•" at bounding box center [35, 185] width 1 height 5
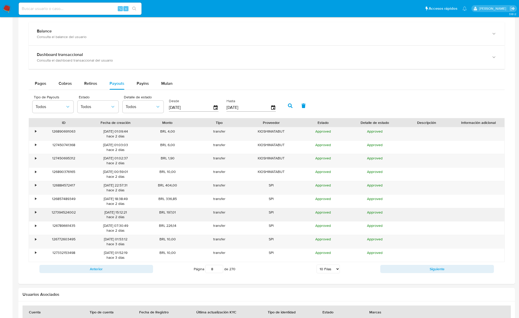
click at [35, 214] on div "•" at bounding box center [35, 212] width 1 height 5
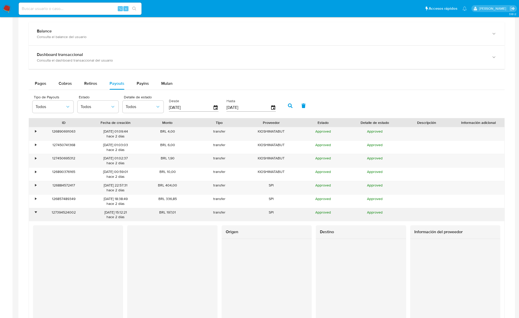
click at [35, 214] on div "•" at bounding box center [35, 212] width 1 height 5
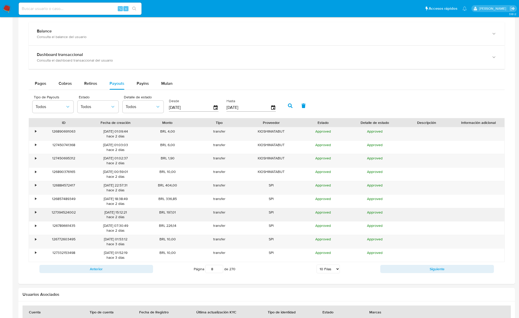
click at [34, 214] on div "•" at bounding box center [33, 214] width 9 height 13
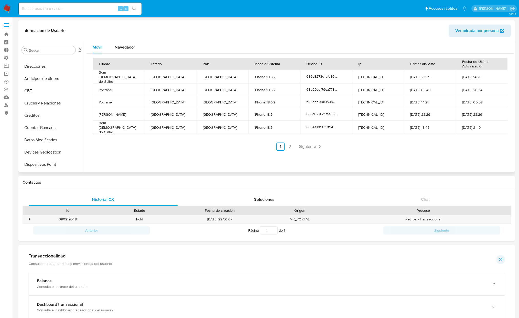
scroll to position [0, 0]
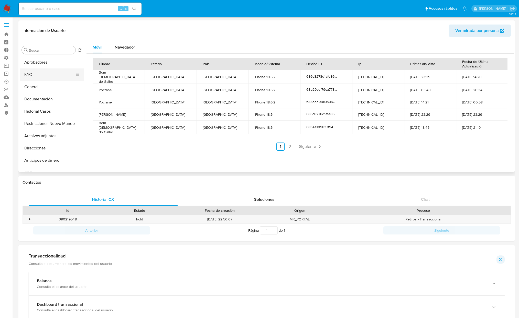
click at [26, 79] on button "KYC" at bounding box center [50, 75] width 60 height 12
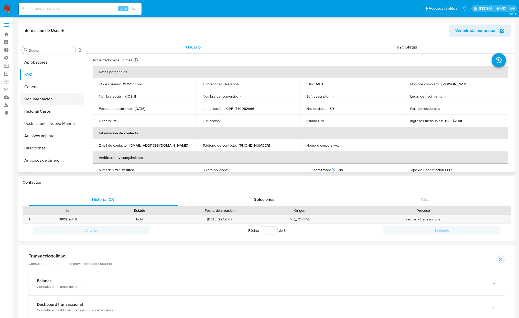
click at [53, 103] on button "Documentación" at bounding box center [50, 99] width 60 height 12
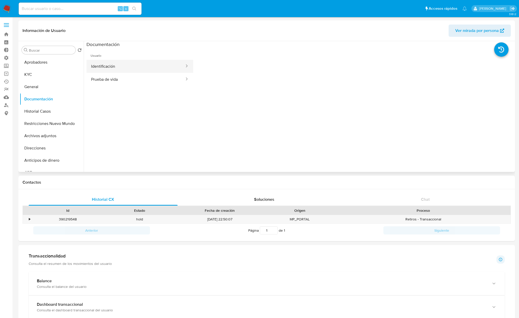
click at [115, 65] on button "Identificación" at bounding box center [135, 66] width 98 height 13
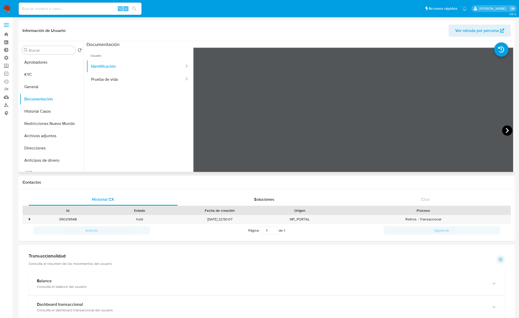
click at [506, 131] on icon at bounding box center [507, 131] width 10 height 10
click at [198, 132] on icon at bounding box center [199, 131] width 10 height 10
click at [41, 75] on button "KYC" at bounding box center [50, 75] width 60 height 12
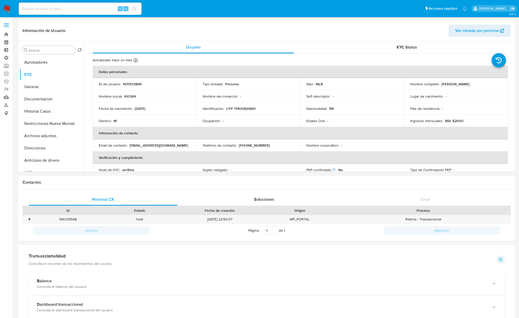
click at [287, 134] on th "Información de contacto" at bounding box center [300, 133] width 415 height 12
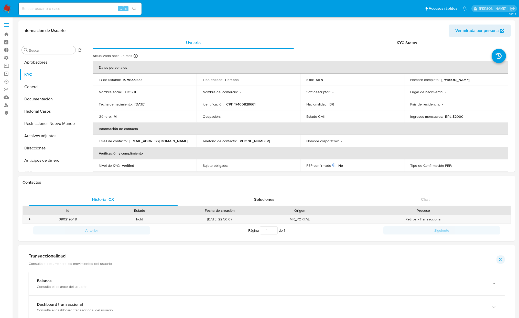
scroll to position [4, 0]
click at [134, 93] on p "KIOSHI" at bounding box center [130, 93] width 12 height 5
copy p "KIOSHI"
click at [105, 94] on p "Nombre social :" at bounding box center [111, 93] width 24 height 5
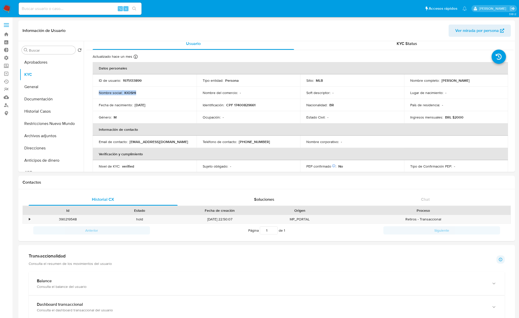
drag, startPoint x: 97, startPoint y: 93, endPoint x: 145, endPoint y: 92, distance: 47.6
click at [145, 92] on td "Nombre social : KIOSHI" at bounding box center [145, 93] width 104 height 12
copy div "Nombre social : KIOSHI"
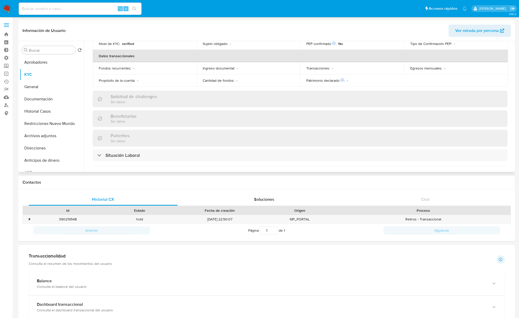
scroll to position [0, 0]
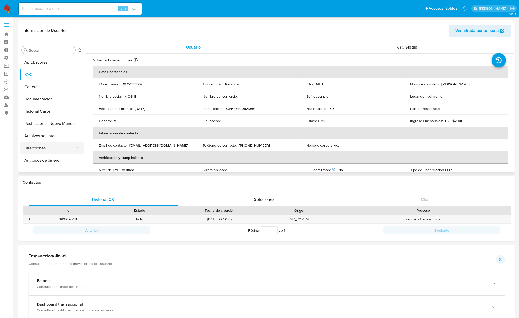
click at [43, 150] on button "Direcciones" at bounding box center [50, 148] width 60 height 12
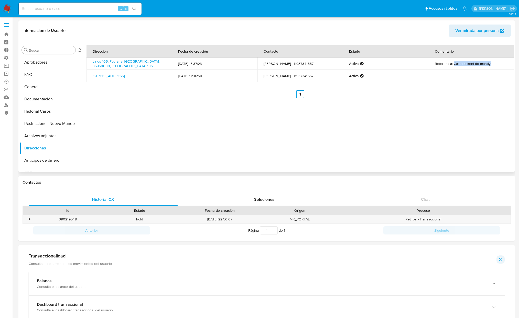
drag, startPoint x: 493, startPoint y: 62, endPoint x: 452, endPoint y: 63, distance: 40.7
click at [452, 63] on td "Referencia: Casa da keni do mandy" at bounding box center [470, 64] width 85 height 12
copy td "Casa da keni do mandy"
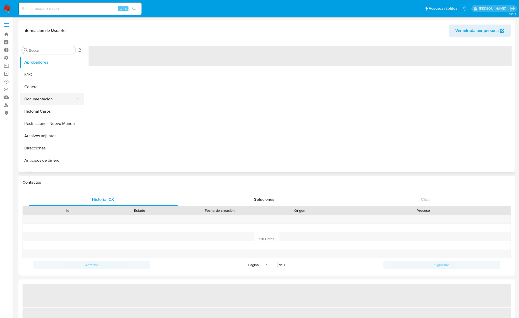
click at [43, 103] on button "Documentación" at bounding box center [50, 99] width 60 height 12
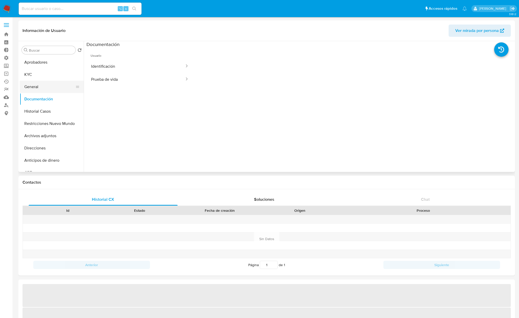
select select "10"
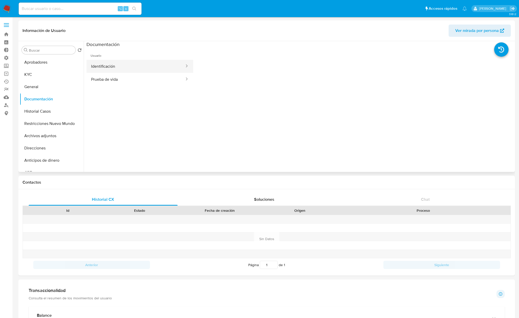
click at [106, 68] on button "Identificación" at bounding box center [135, 66] width 98 height 13
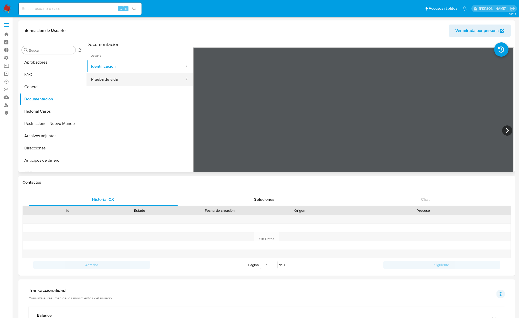
click at [139, 80] on button "Prueba de vida" at bounding box center [135, 79] width 98 height 13
click at [136, 72] on button "Identificación" at bounding box center [135, 66] width 98 height 13
click at [361, 20] on div "Información de Usuario Ver mirada por persona Buscar Volver al orden por defect…" at bounding box center [266, 96] width 496 height 152
click at [502, 131] on icon at bounding box center [507, 131] width 10 height 10
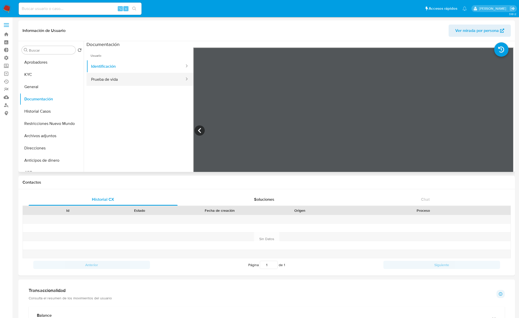
click at [135, 81] on button "Prueba de vida" at bounding box center [135, 79] width 98 height 13
click at [48, 62] on button "Aprobadores" at bounding box center [50, 62] width 60 height 12
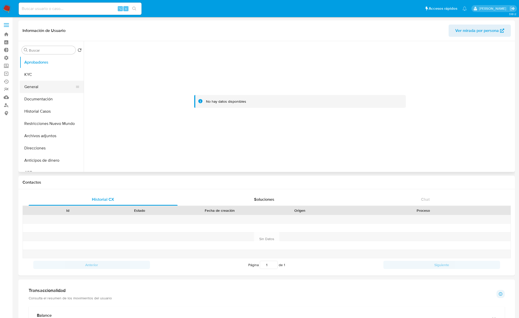
click at [57, 84] on button "General" at bounding box center [50, 87] width 60 height 12
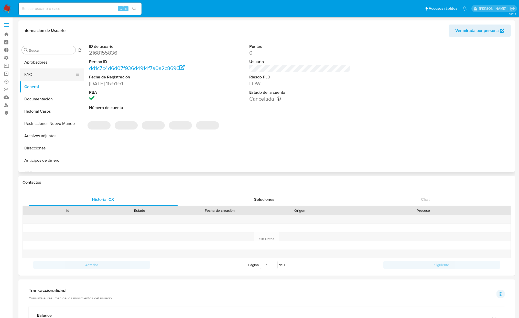
click at [38, 76] on button "KYC" at bounding box center [50, 75] width 60 height 12
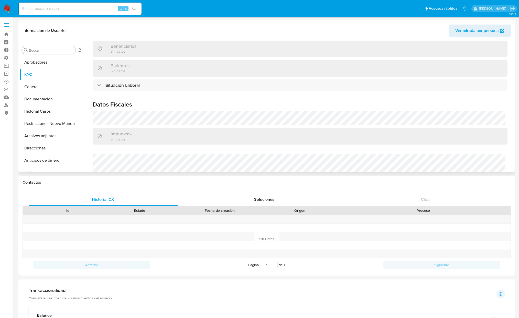
scroll to position [197, 0]
click at [36, 85] on button "General" at bounding box center [50, 87] width 60 height 12
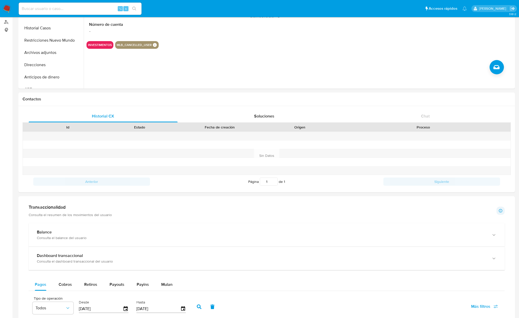
scroll to position [0, 0]
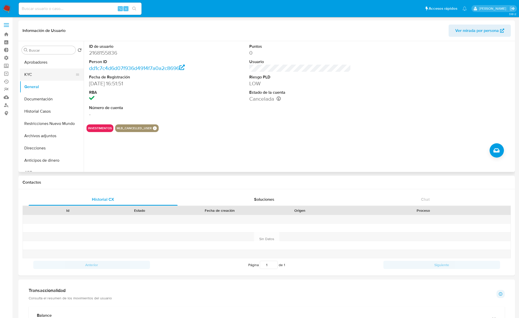
click at [41, 75] on button "KYC" at bounding box center [50, 75] width 60 height 12
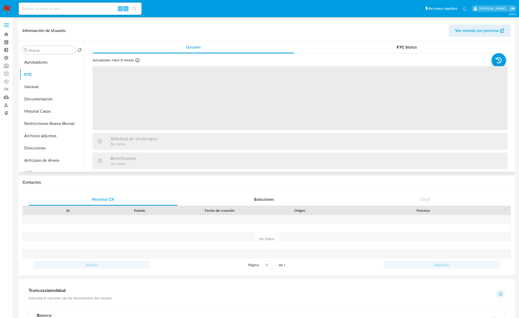
click at [200, 138] on div "Solicitud de challenges Sin datos" at bounding box center [300, 141] width 415 height 17
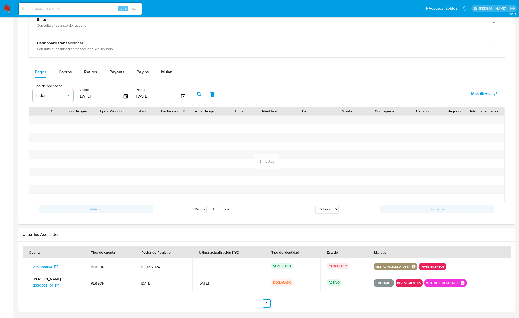
scroll to position [296, 0]
click at [71, 75] on span "Cobros" at bounding box center [65, 73] width 13 height 6
select select "10"
click at [85, 75] on span "Retiros" at bounding box center [90, 73] width 13 height 6
select select "10"
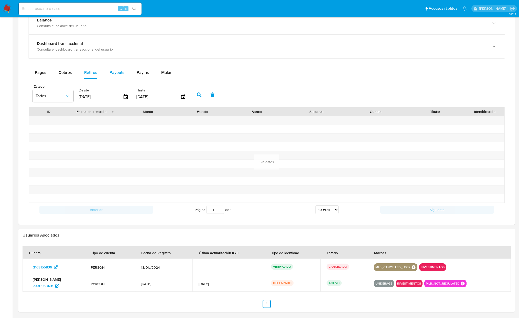
click at [114, 74] on span "Payouts" at bounding box center [116, 73] width 15 height 6
select select "10"
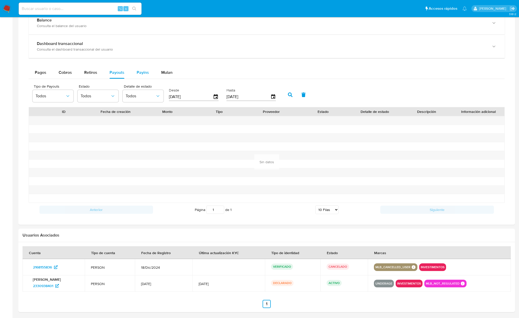
click at [135, 74] on button "Payins" at bounding box center [142, 73] width 25 height 12
select select "10"
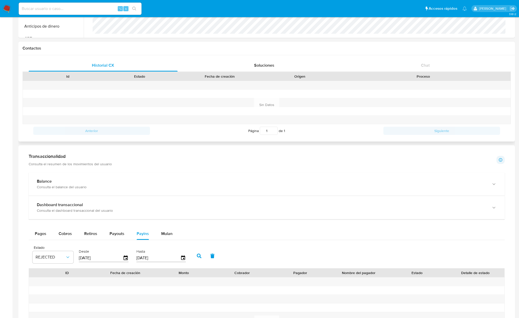
scroll to position [0, 0]
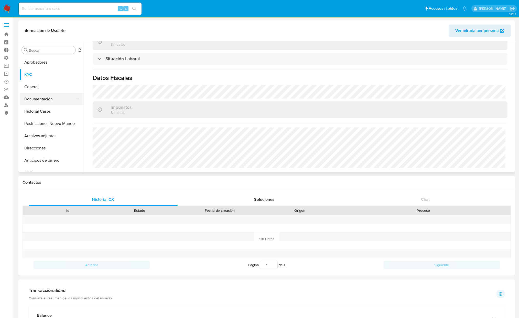
click at [49, 97] on button "Documentación" at bounding box center [50, 99] width 60 height 12
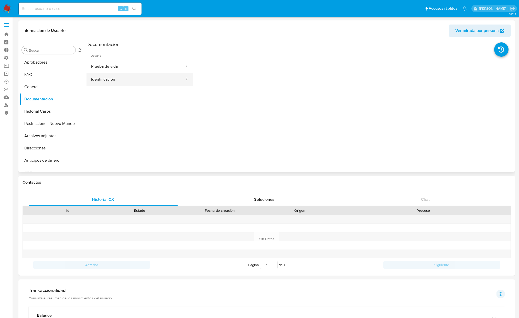
click at [128, 79] on button "Identificación" at bounding box center [135, 79] width 98 height 13
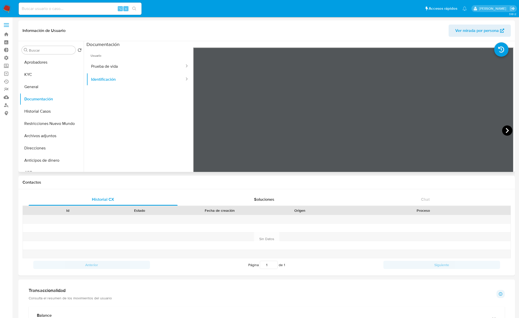
scroll to position [54, 0]
click at [504, 131] on icon at bounding box center [507, 131] width 10 height 10
click at [34, 78] on button "KYC" at bounding box center [50, 75] width 60 height 12
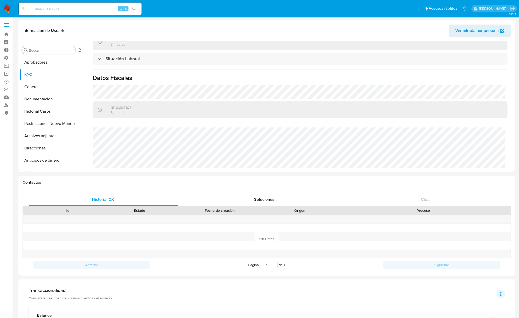
scroll to position [223, 0]
click at [46, 101] on button "Documentación" at bounding box center [50, 99] width 60 height 12
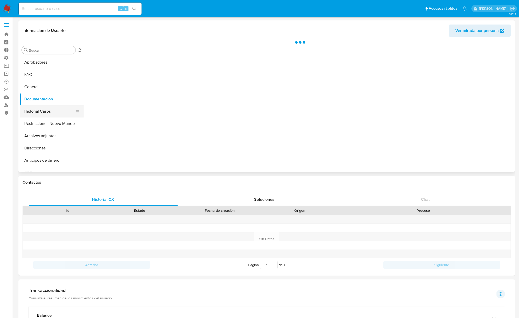
scroll to position [0, 0]
click at [144, 73] on button "Identificación" at bounding box center [135, 79] width 98 height 13
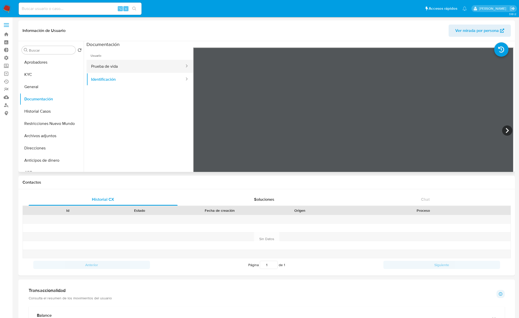
click at [145, 60] on button "Prueba de vida" at bounding box center [135, 66] width 98 height 13
